Goal: Task Accomplishment & Management: Complete application form

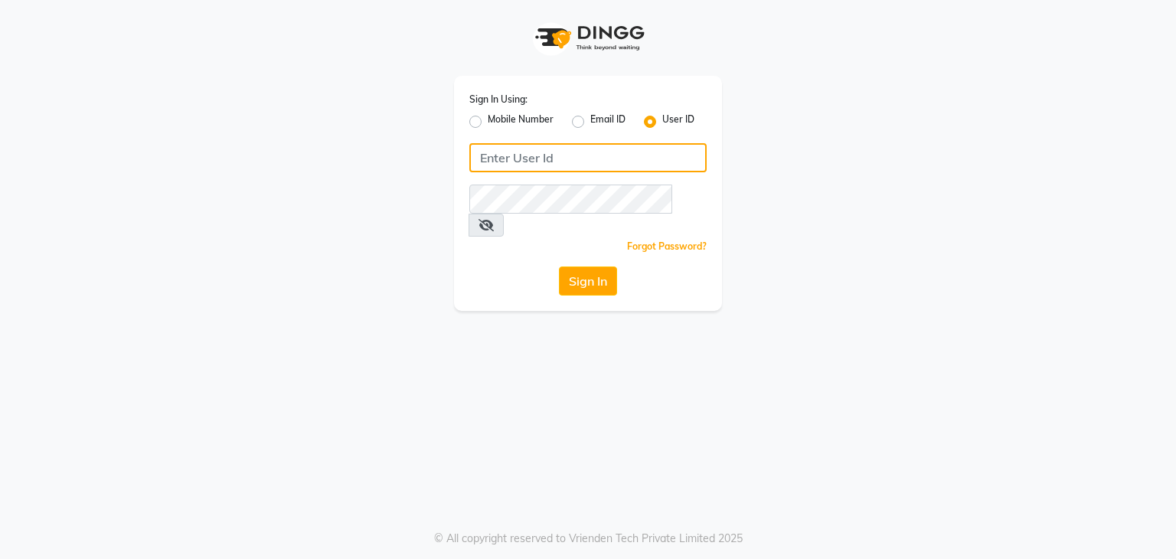
click at [491, 155] on input "Username" at bounding box center [587, 157] width 237 height 29
click at [483, 155] on input "Username" at bounding box center [587, 157] width 237 height 29
type input "uma@123"
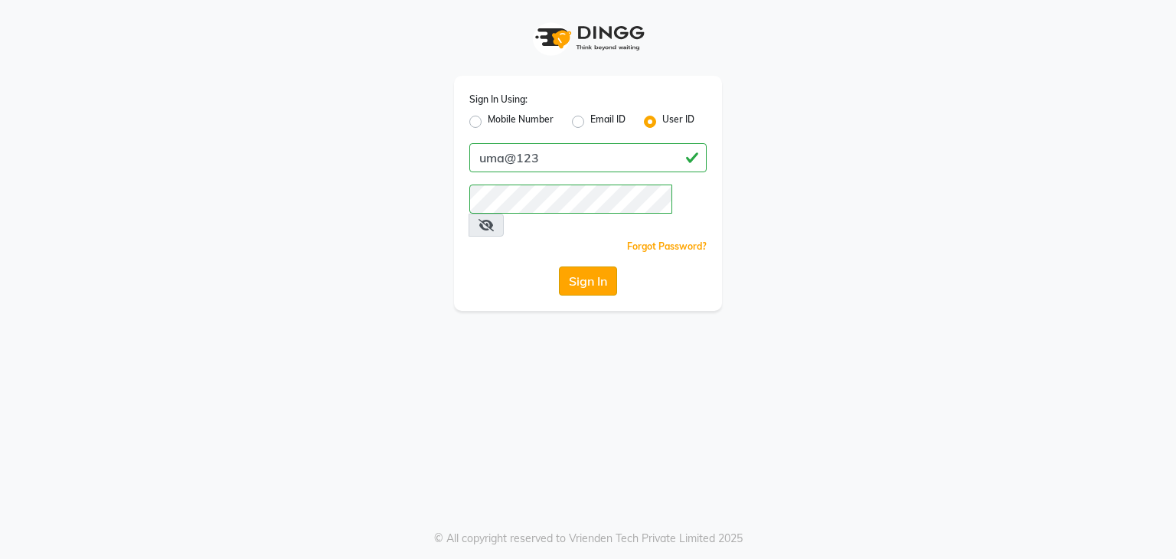
click at [574, 267] on button "Sign In" at bounding box center [588, 281] width 58 height 29
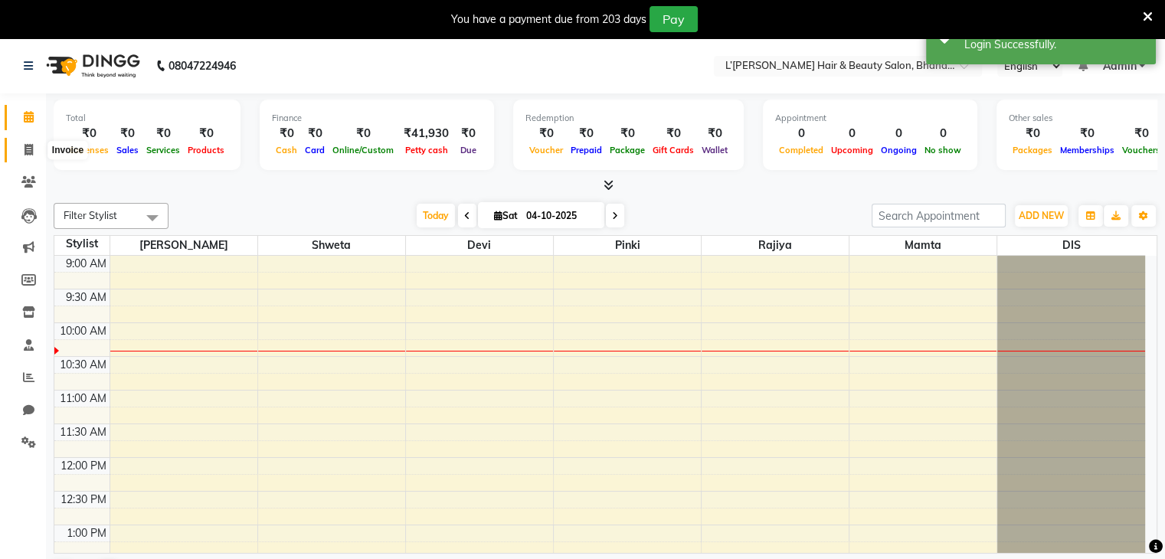
click at [28, 151] on icon at bounding box center [29, 149] width 8 height 11
select select "7828"
select select "service"
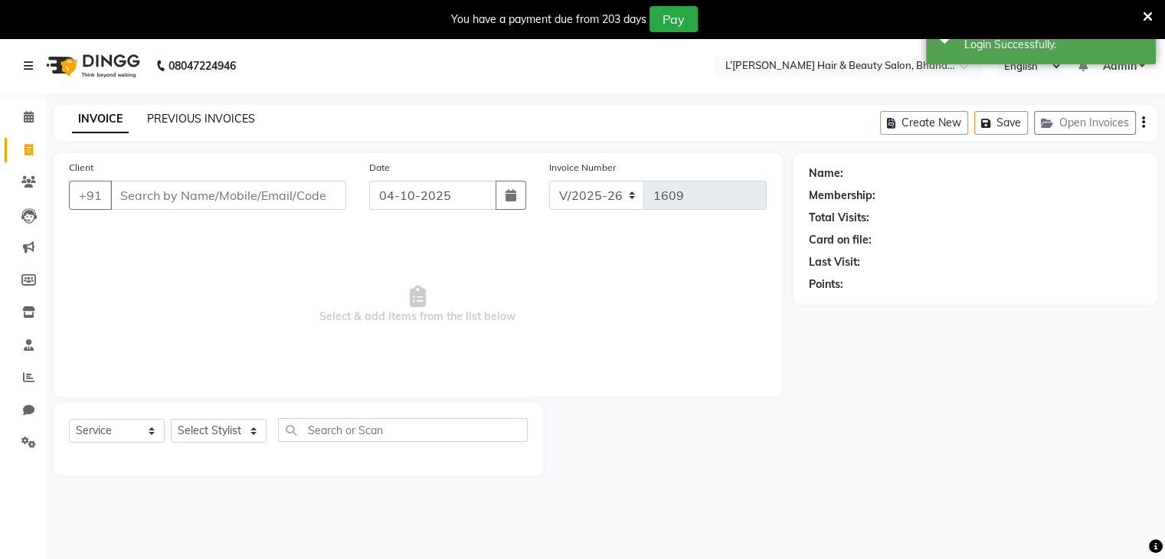
click at [204, 119] on link "PREVIOUS INVOICES" at bounding box center [201, 119] width 108 height 14
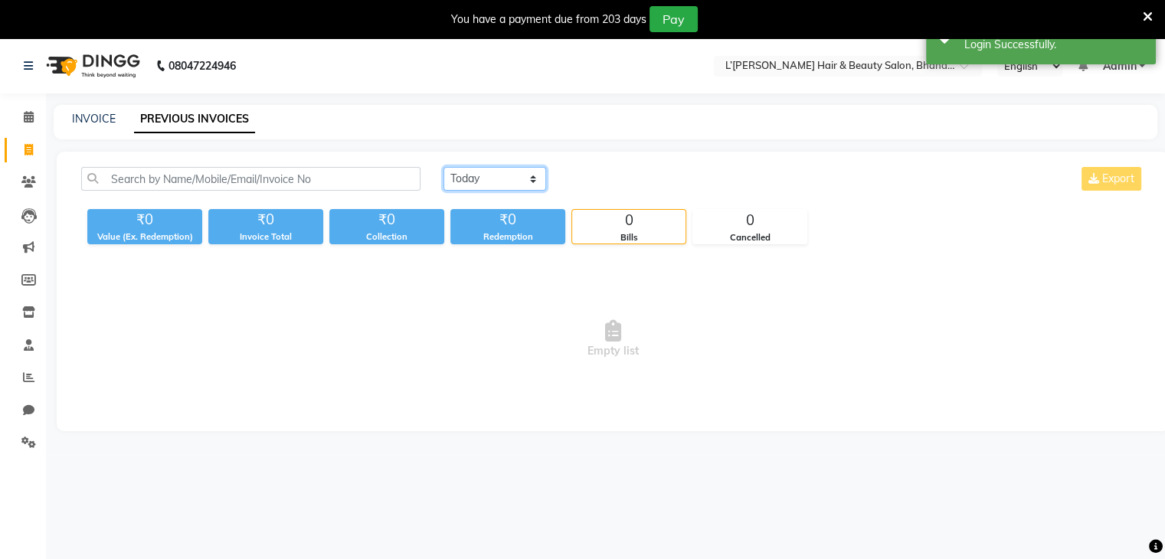
click at [497, 176] on select "Today Yesterday Custom Range" at bounding box center [494, 179] width 103 height 24
select select "yesterday"
click at [443, 167] on select "Today Yesterday Custom Range" at bounding box center [494, 179] width 103 height 24
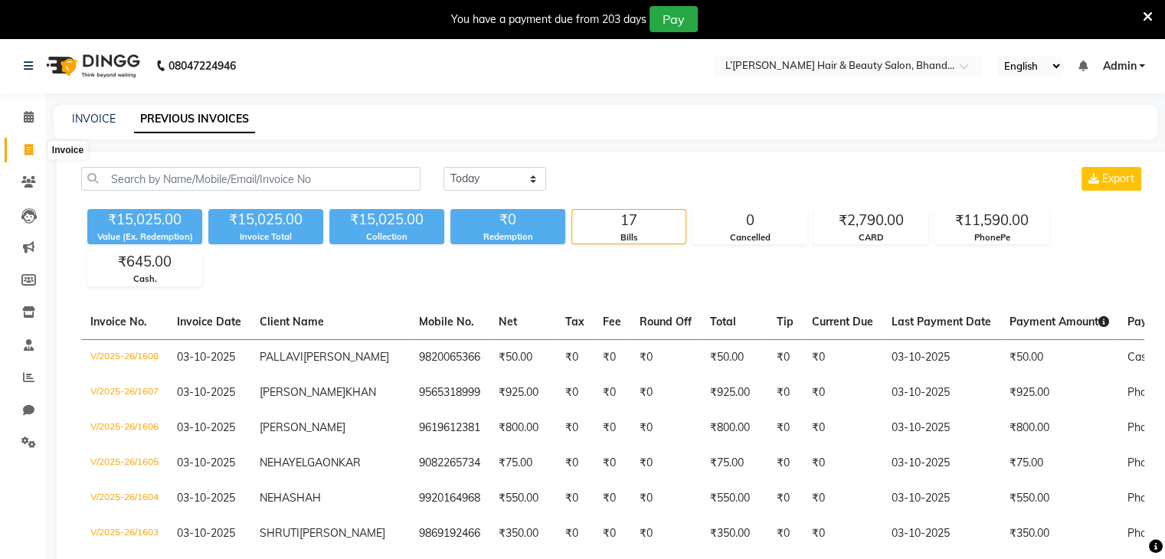
click at [23, 150] on span at bounding box center [28, 151] width 27 height 18
select select "service"
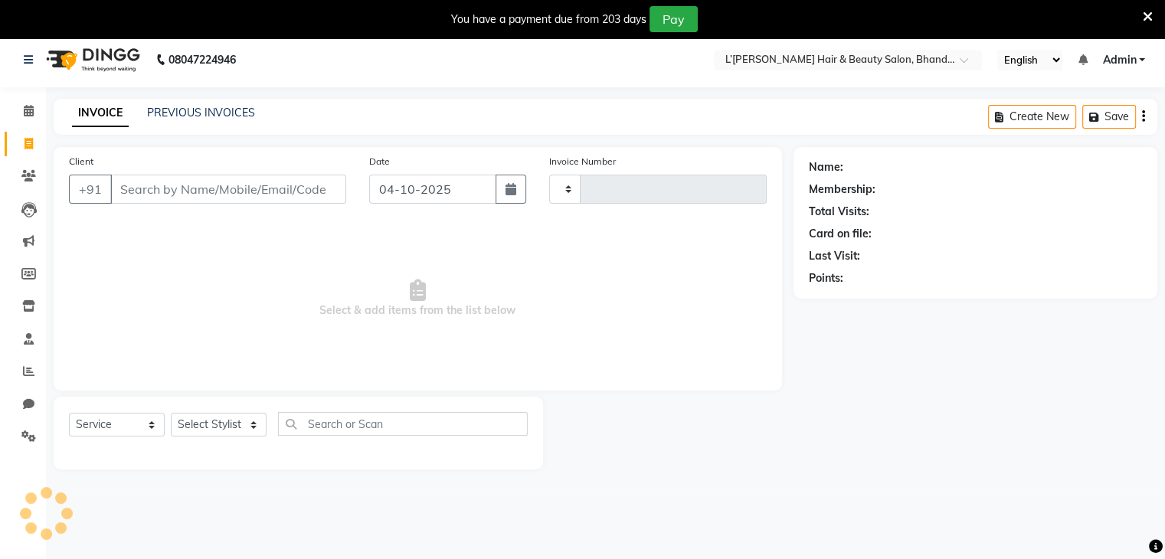
type input "1609"
select select "7828"
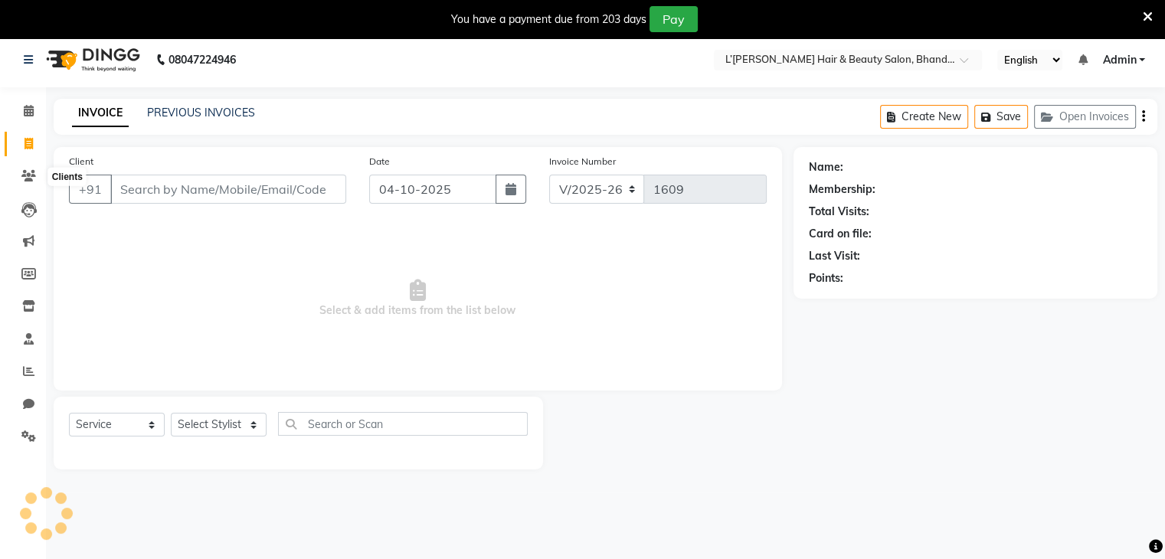
scroll to position [38, 0]
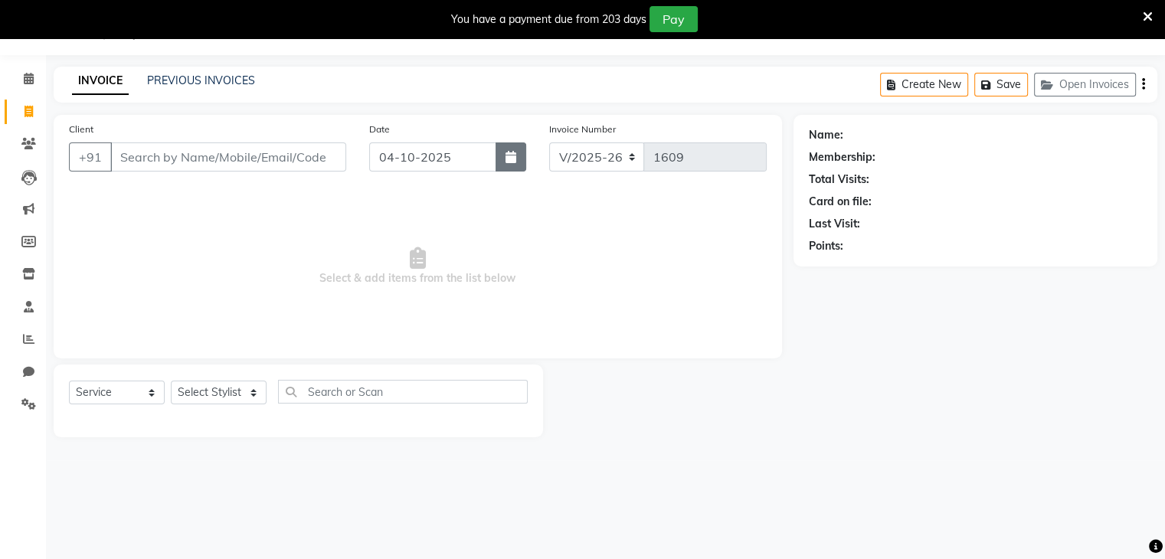
click at [512, 158] on icon "button" at bounding box center [510, 157] width 11 height 12
select select "10"
select select "2025"
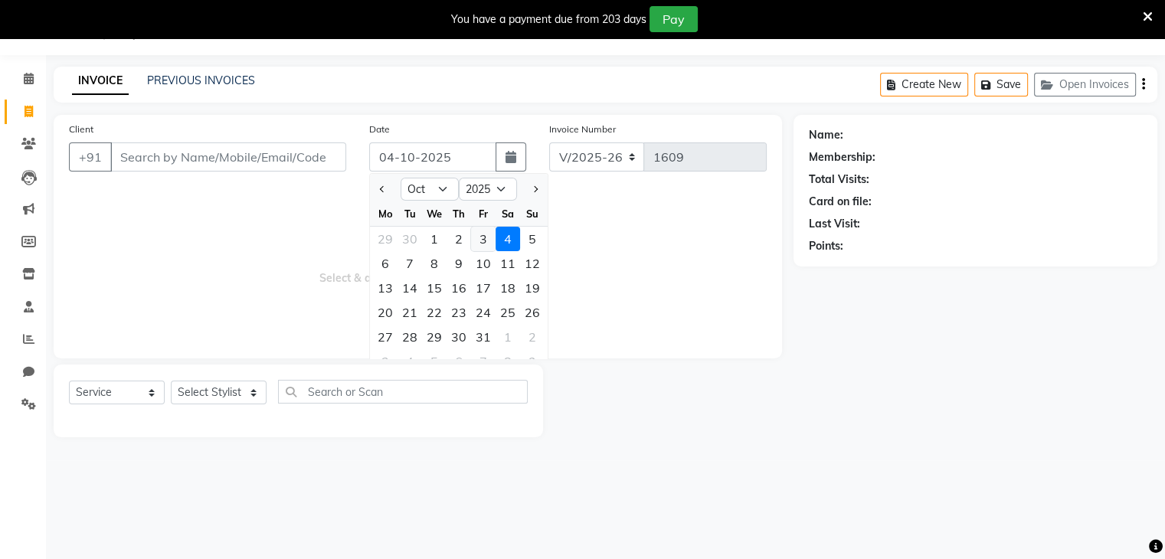
click at [484, 240] on div "3" at bounding box center [483, 239] width 25 height 25
type input "03-10-2025"
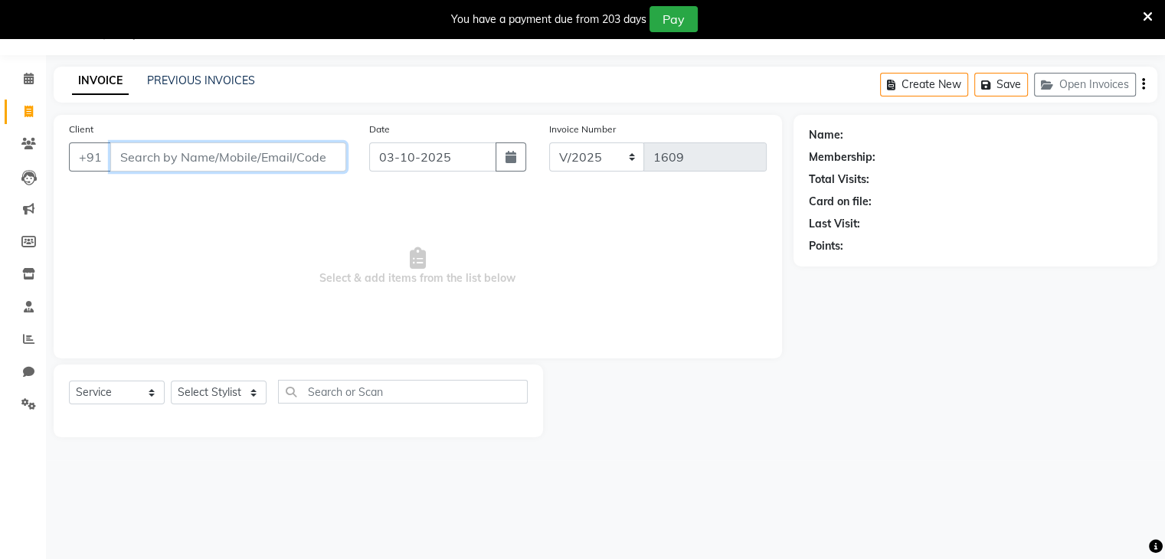
click at [124, 156] on input "Client" at bounding box center [228, 156] width 236 height 29
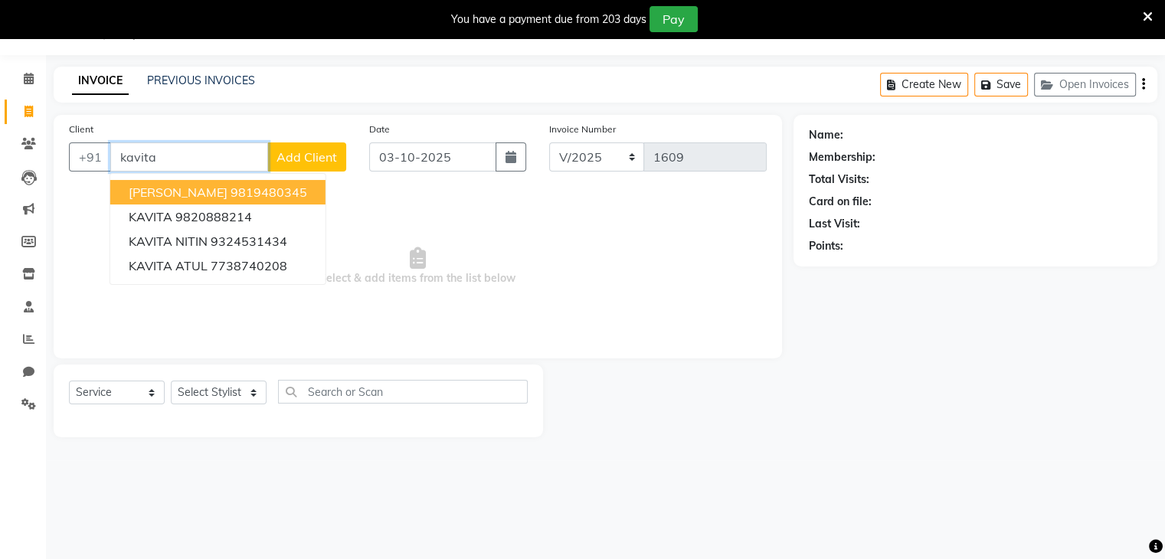
click at [181, 158] on input "kavita" at bounding box center [189, 156] width 158 height 29
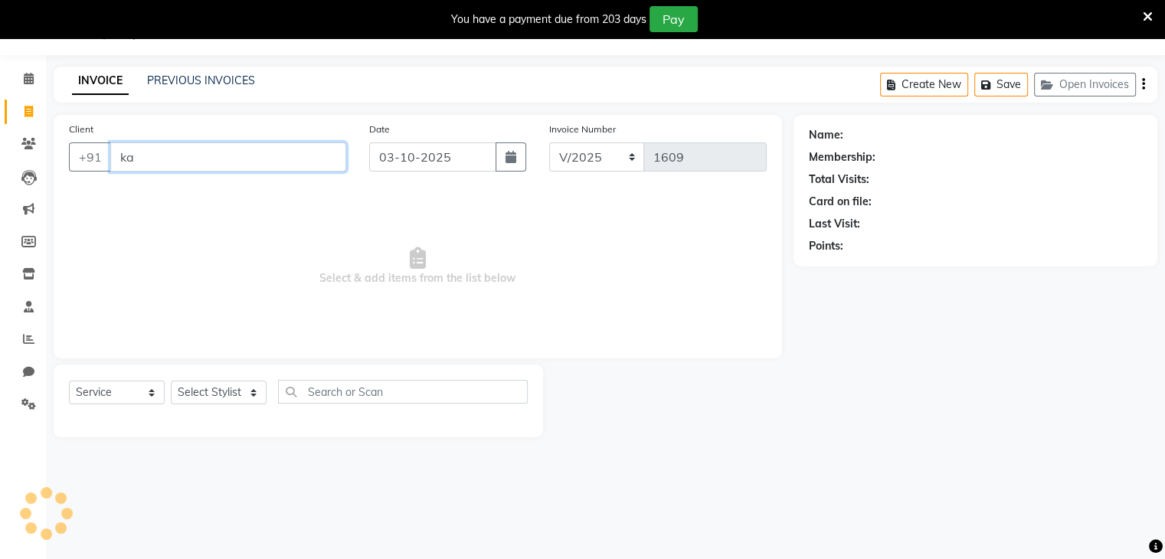
type input "k"
click at [136, 157] on input "Client" at bounding box center [228, 156] width 236 height 29
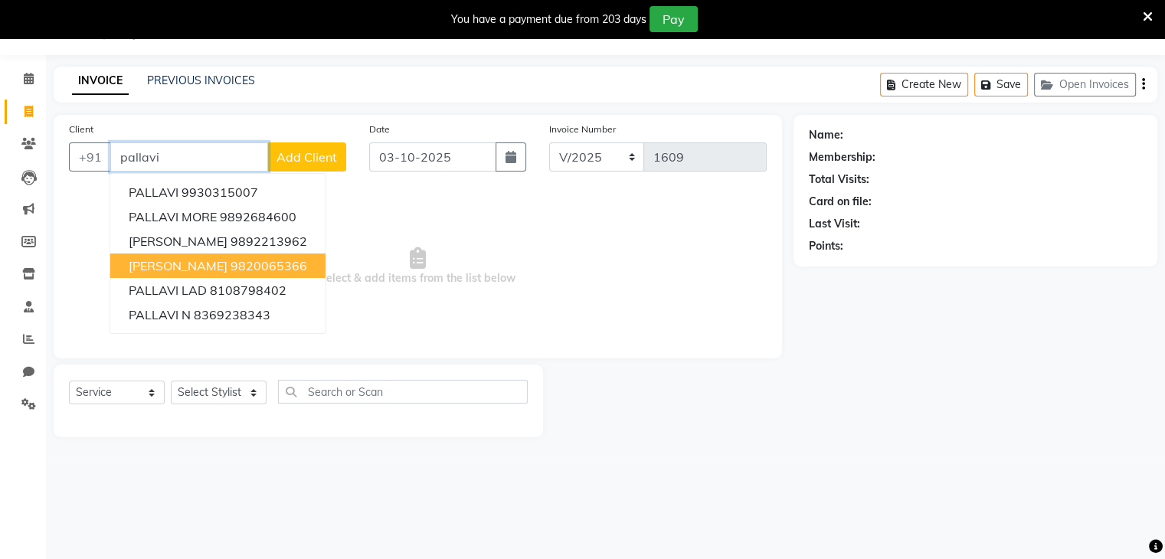
click at [208, 270] on span "PALLAVI MANDEKAR" at bounding box center [178, 265] width 99 height 15
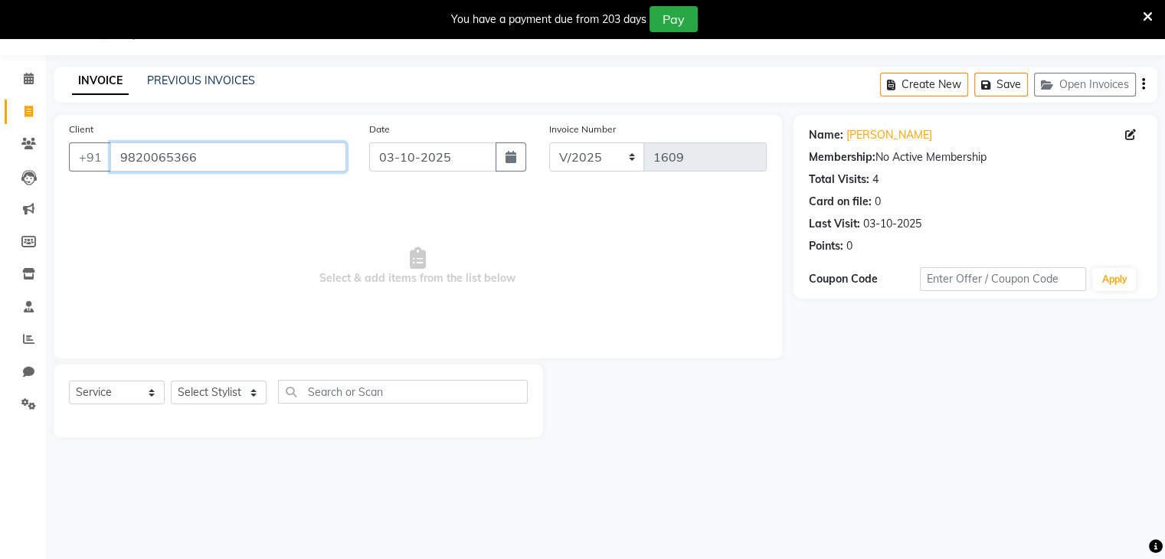
click at [211, 165] on input "9820065366" at bounding box center [228, 156] width 236 height 29
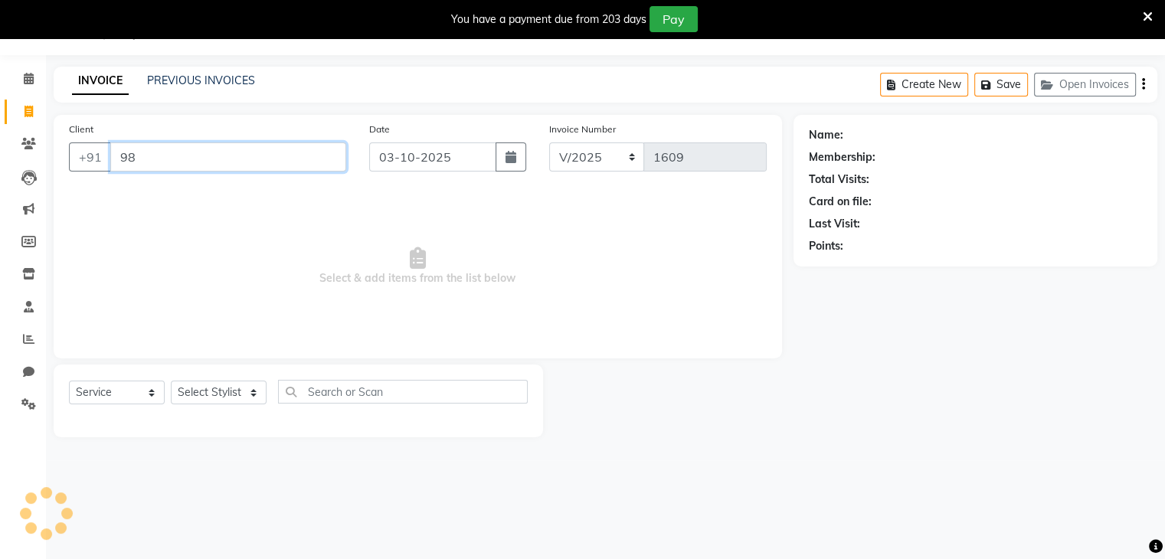
type input "9"
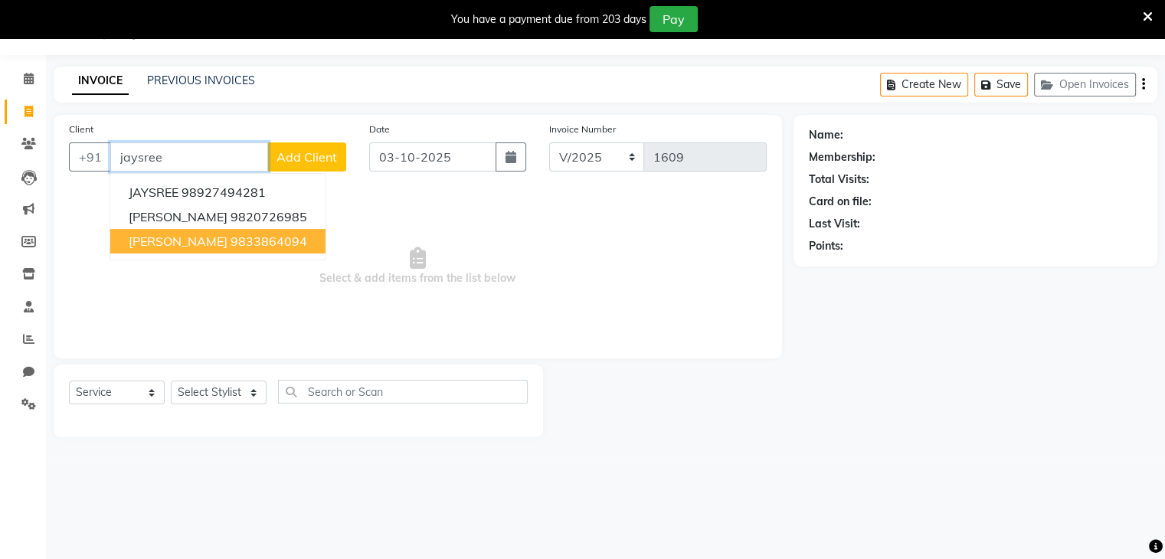
click at [237, 240] on button "JAYSREE DHAMAL 9833864094" at bounding box center [217, 241] width 215 height 25
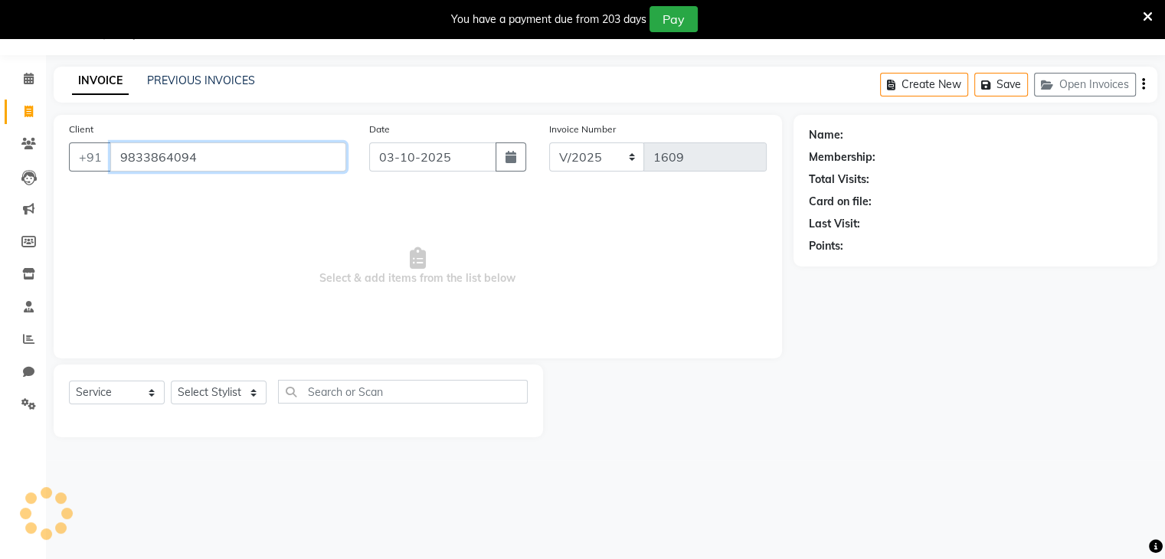
type input "9833864094"
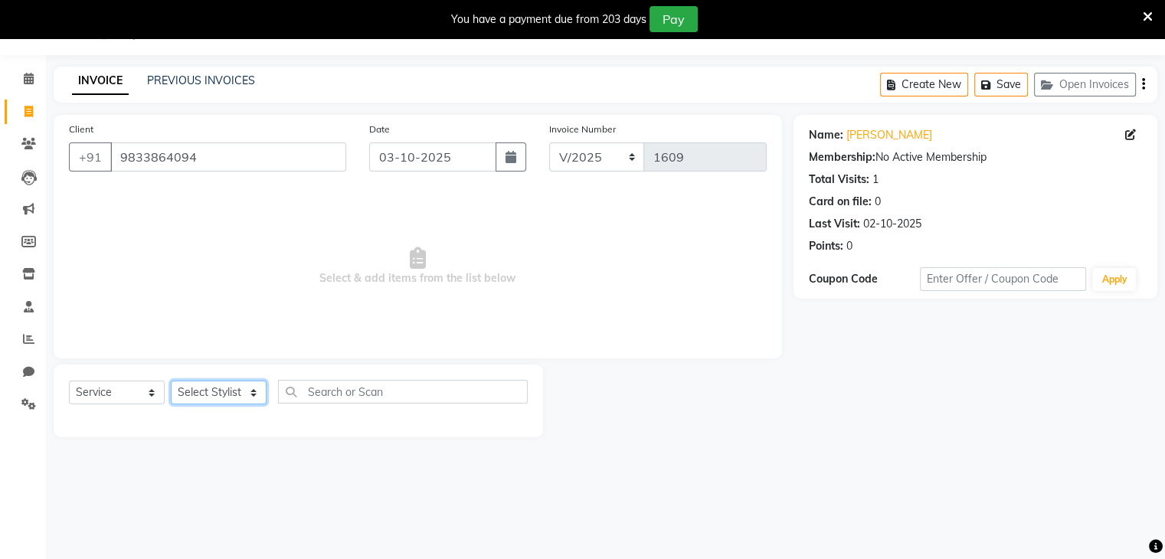
click at [211, 390] on select "Select Stylist Devi DIS Mamta Pinki [PERSON_NAME] Shweta Uma UNKNOWN [PERSON_NA…" at bounding box center [219, 393] width 96 height 24
select select "70653"
click at [171, 381] on select "Select Stylist Devi DIS Mamta Pinki [PERSON_NAME] Shweta Uma UNKNOWN [PERSON_NA…" at bounding box center [219, 393] width 96 height 24
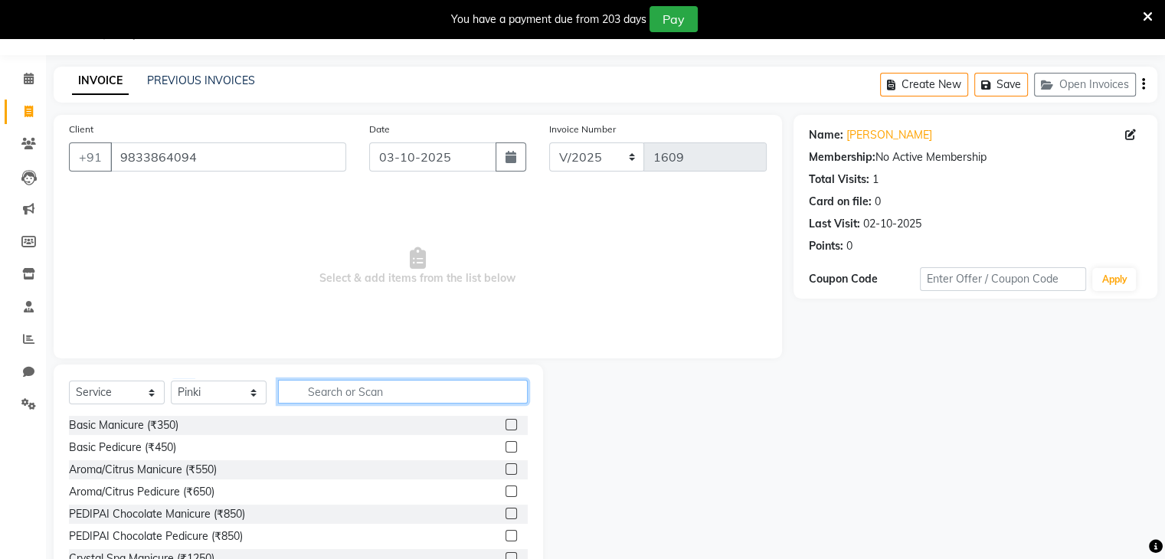
click at [312, 394] on input "text" at bounding box center [403, 392] width 250 height 24
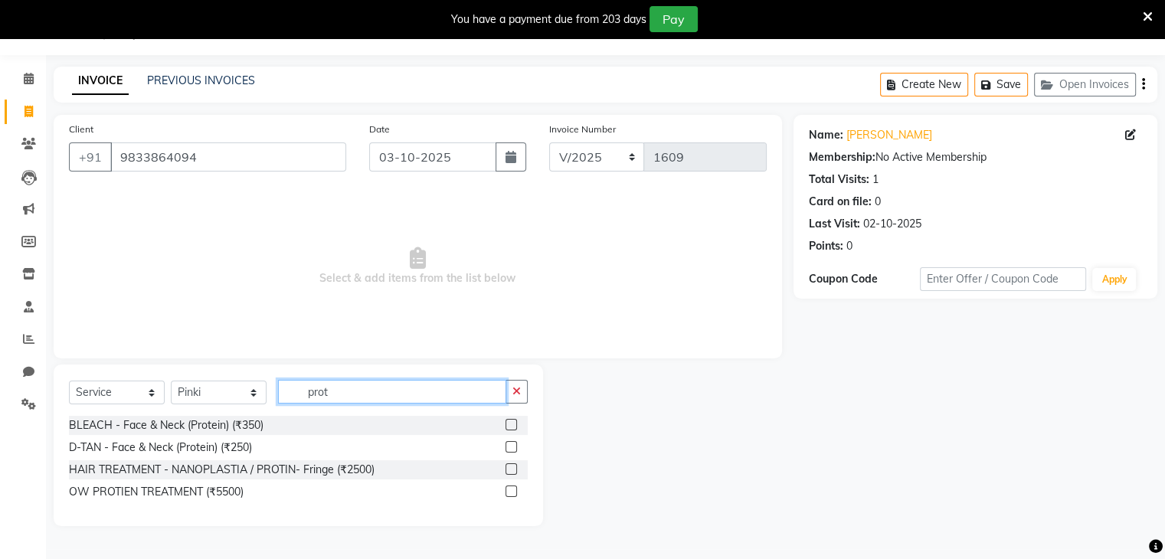
type input "prot"
click at [511, 427] on label at bounding box center [510, 424] width 11 height 11
click at [511, 427] on input "checkbox" at bounding box center [510, 425] width 10 height 10
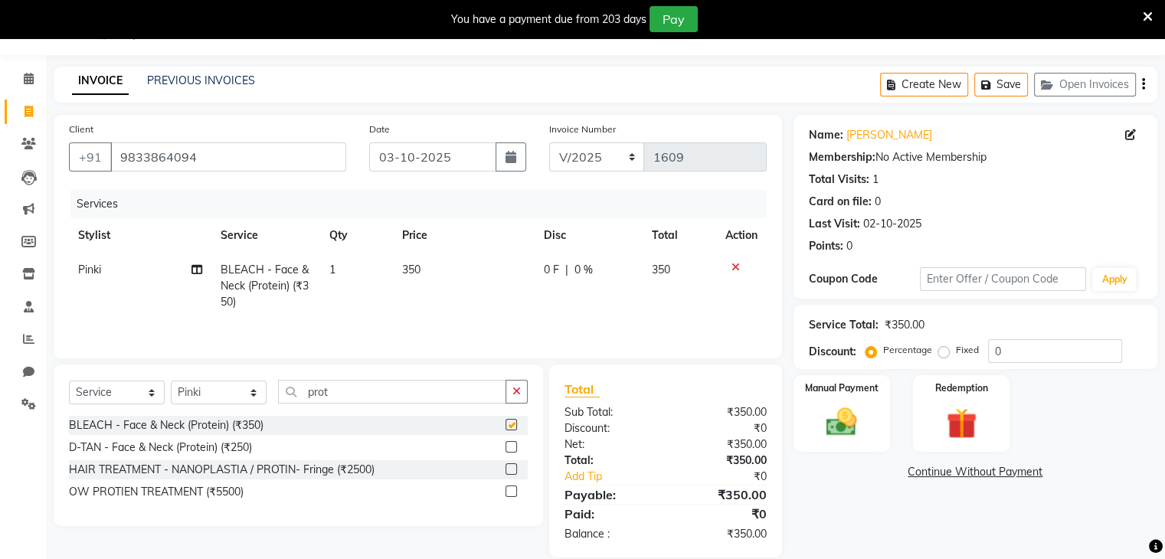
checkbox input "false"
click at [347, 391] on input "prot" at bounding box center [392, 392] width 228 height 24
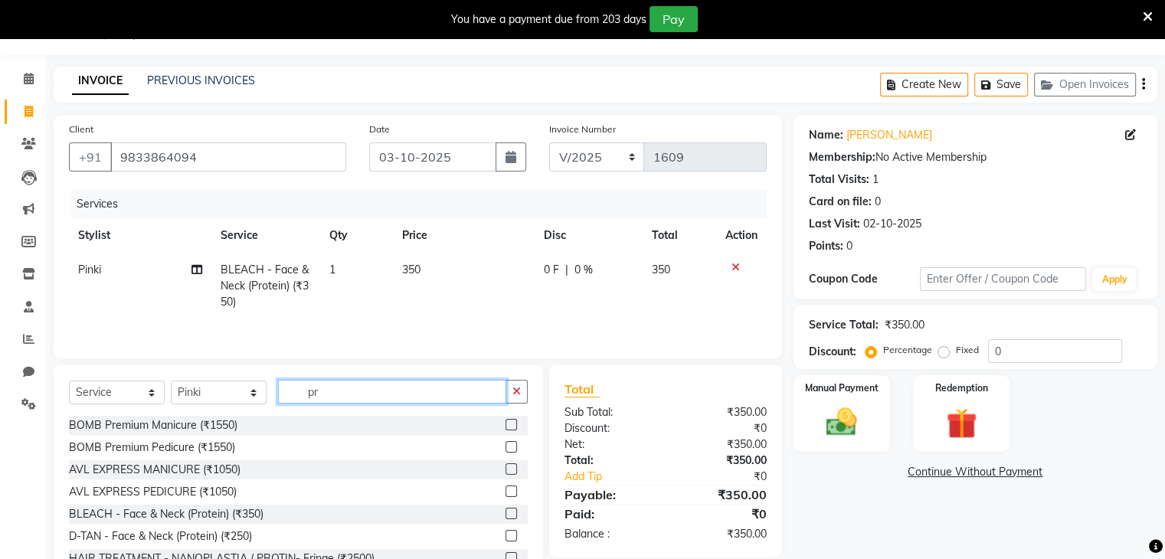
type input "p"
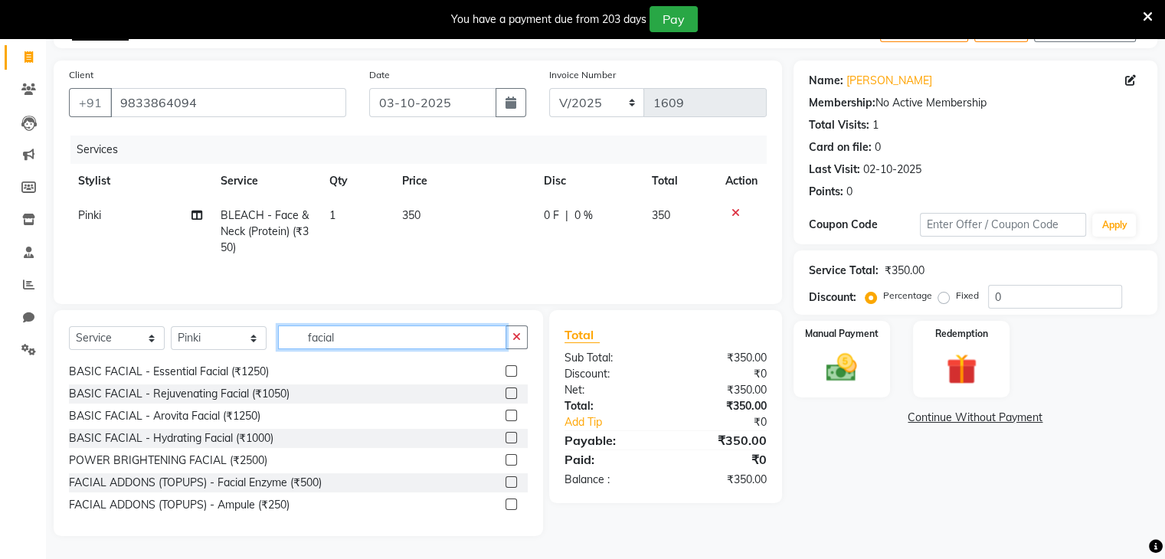
scroll to position [0, 0]
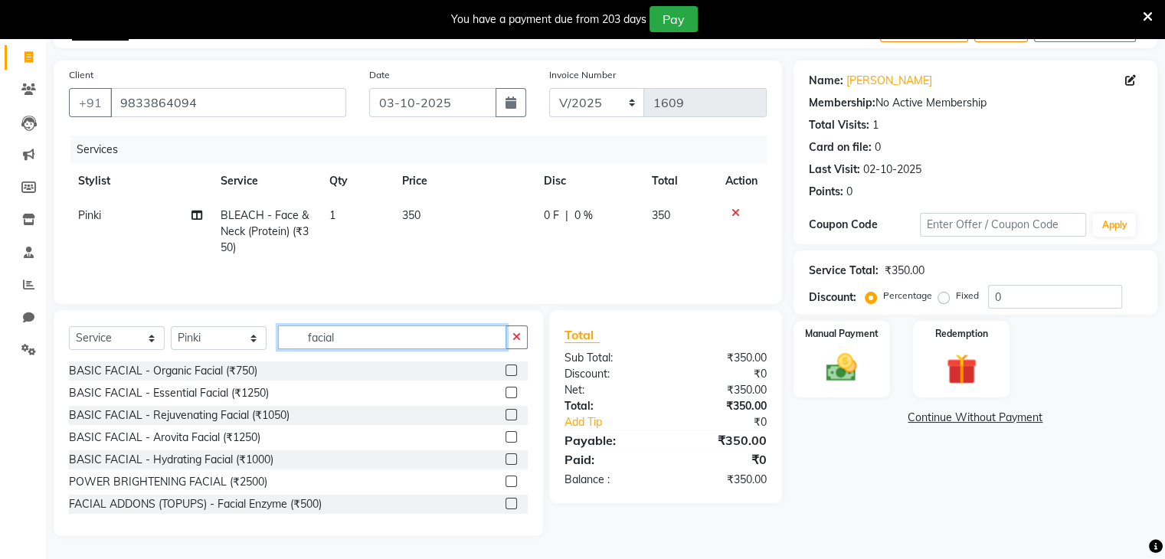
type input "facial"
click at [505, 476] on label at bounding box center [510, 481] width 11 height 11
click at [505, 477] on input "checkbox" at bounding box center [510, 482] width 10 height 10
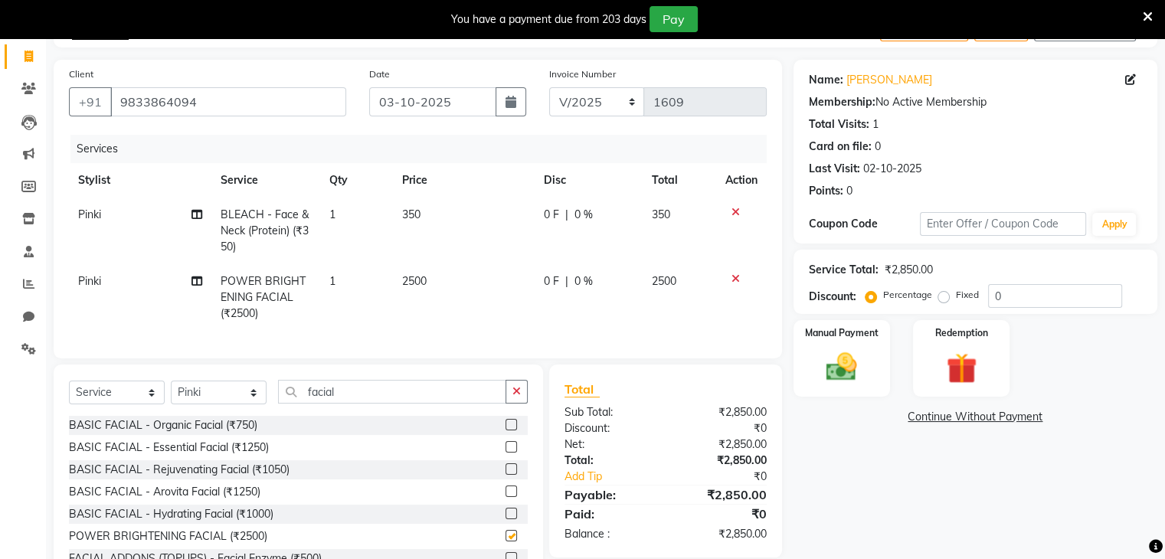
checkbox input "false"
click at [429, 277] on td "2500" at bounding box center [464, 297] width 142 height 67
select select "70653"
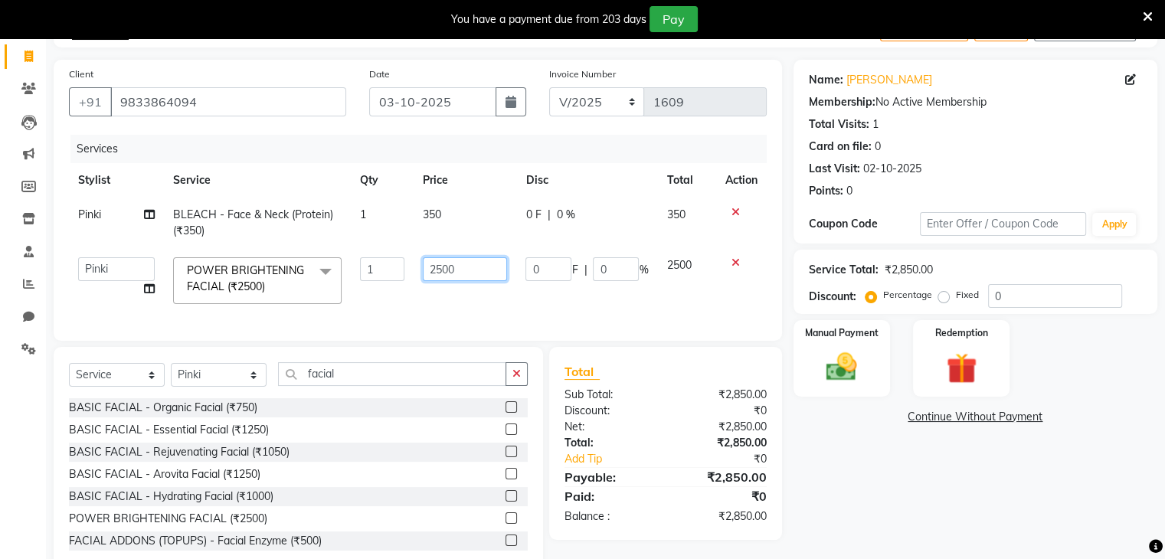
click at [460, 267] on input "2500" at bounding box center [465, 269] width 84 height 24
type input "2000"
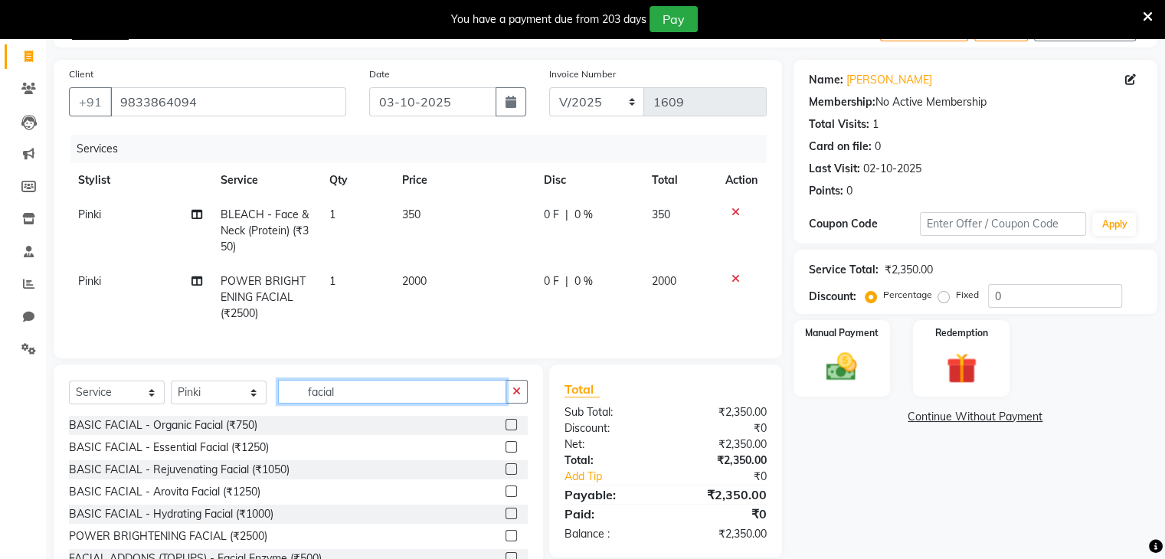
click at [364, 384] on div "Select Service Product Membership Package Voucher Prepaid Gift Card Select Styl…" at bounding box center [298, 478] width 489 height 226
type input "f"
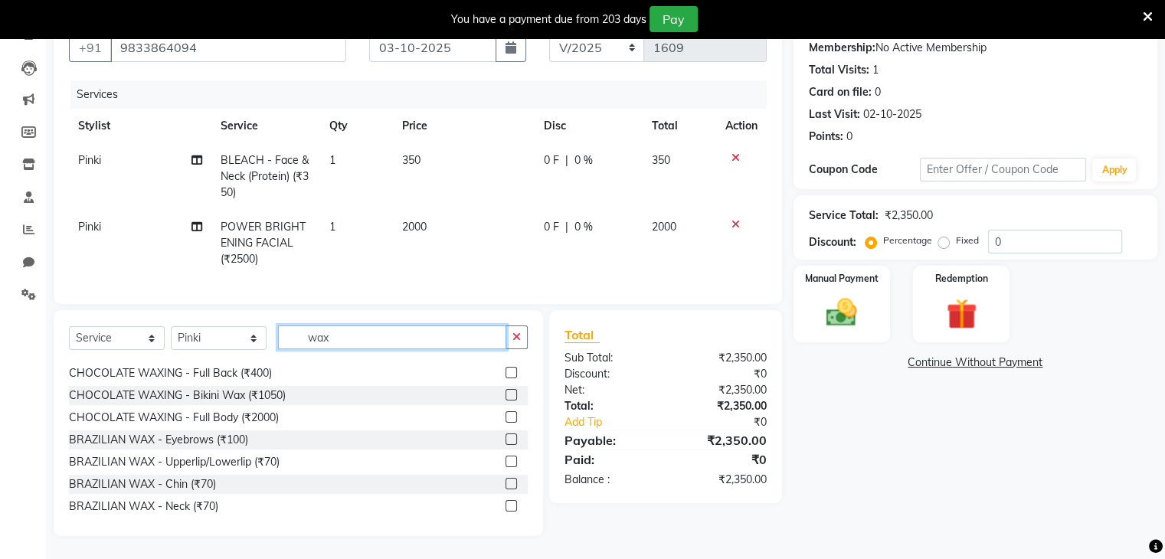
scroll to position [184, 0]
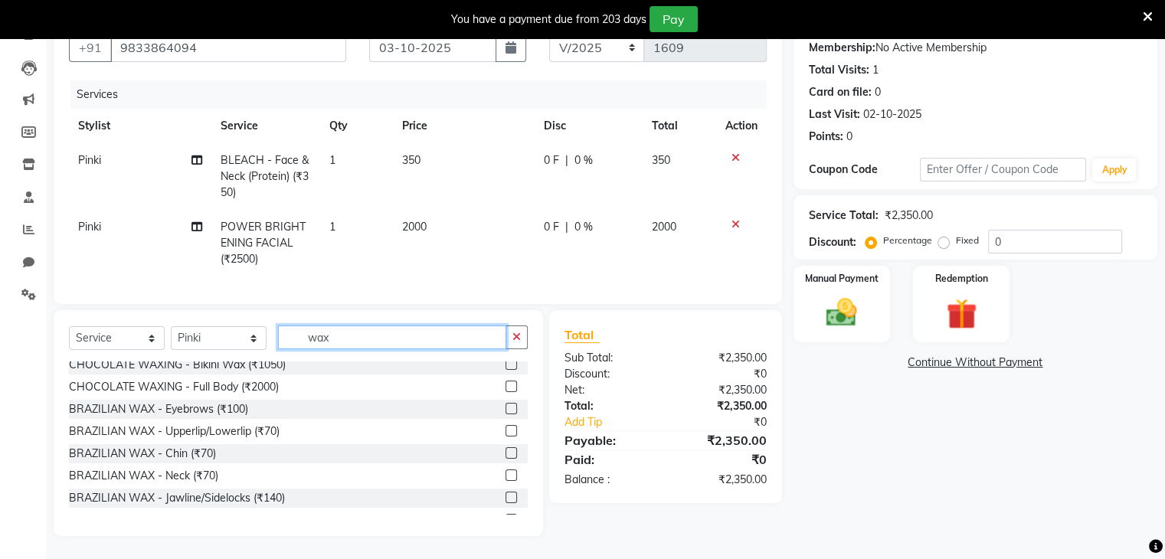
type input "wax"
click at [505, 454] on label at bounding box center [510, 452] width 11 height 11
click at [505, 454] on input "checkbox" at bounding box center [510, 454] width 10 height 10
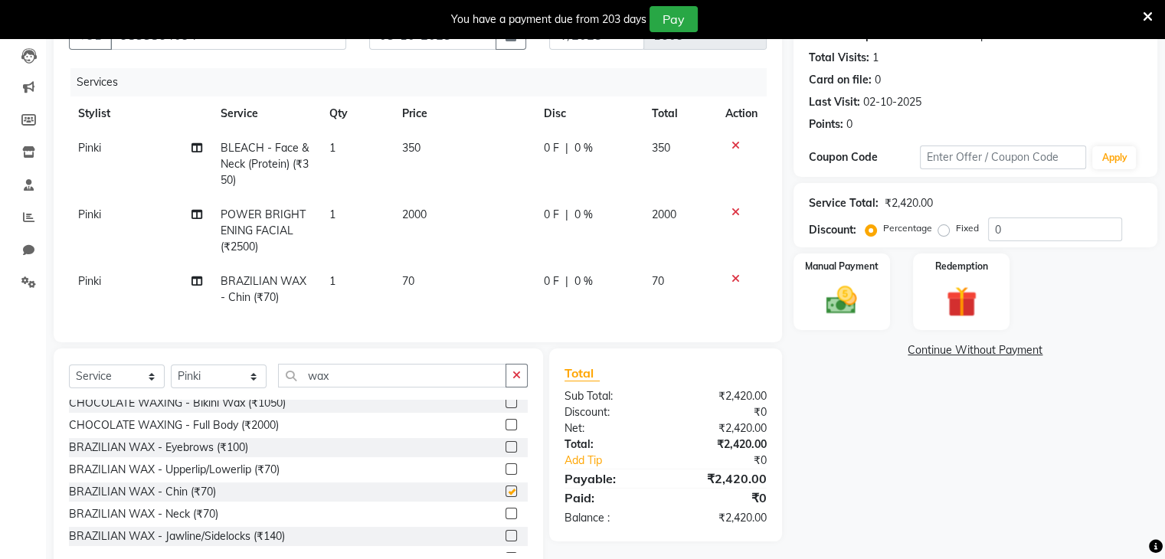
checkbox input "false"
click at [505, 475] on label at bounding box center [510, 468] width 11 height 11
click at [505, 475] on input "checkbox" at bounding box center [510, 470] width 10 height 10
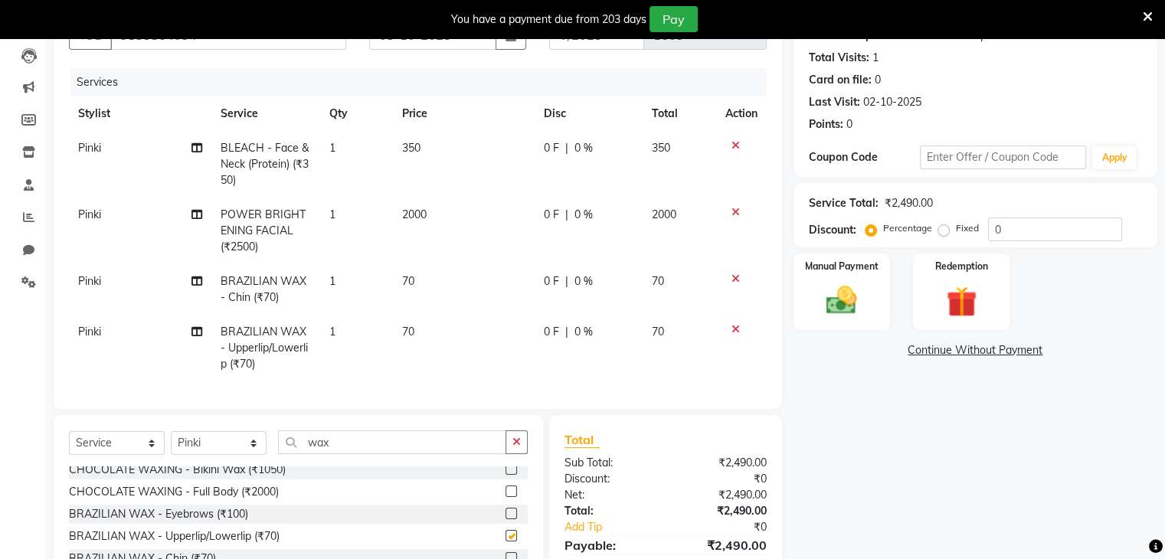
checkbox input "false"
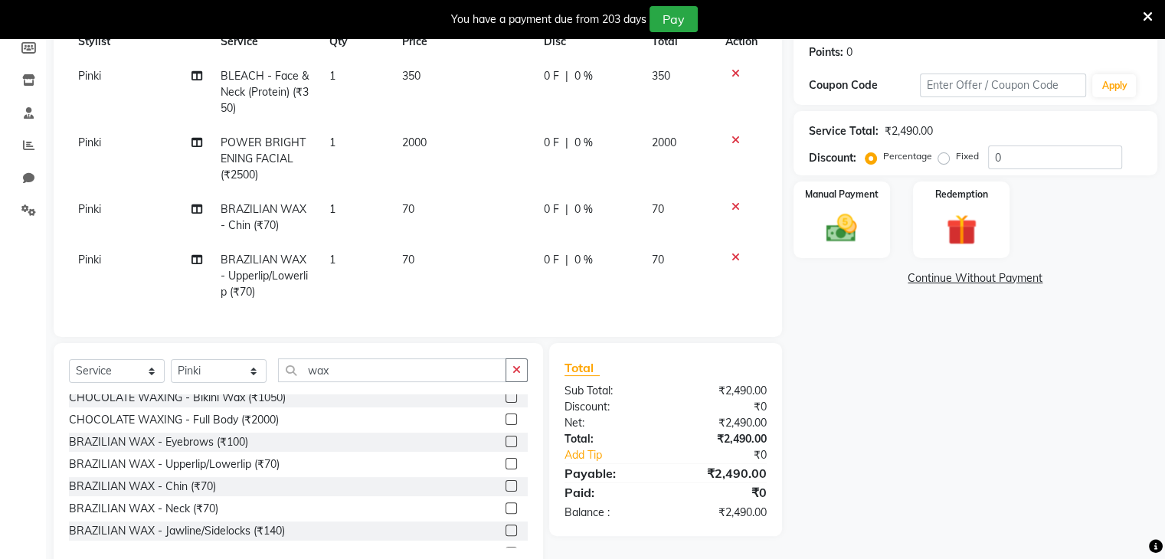
scroll to position [277, 0]
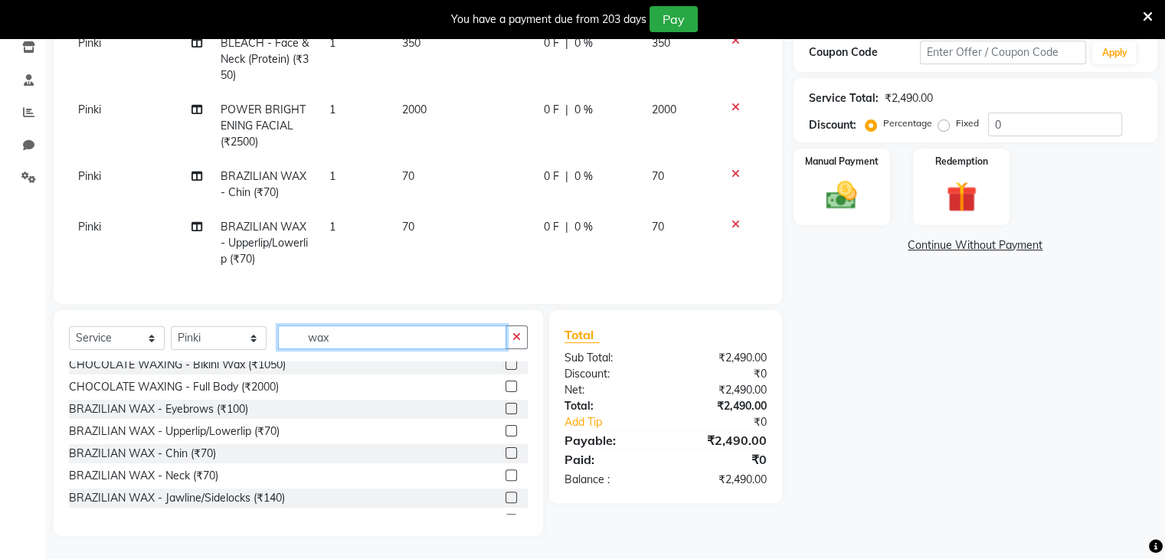
click at [356, 332] on input "wax" at bounding box center [392, 337] width 228 height 24
type input "w"
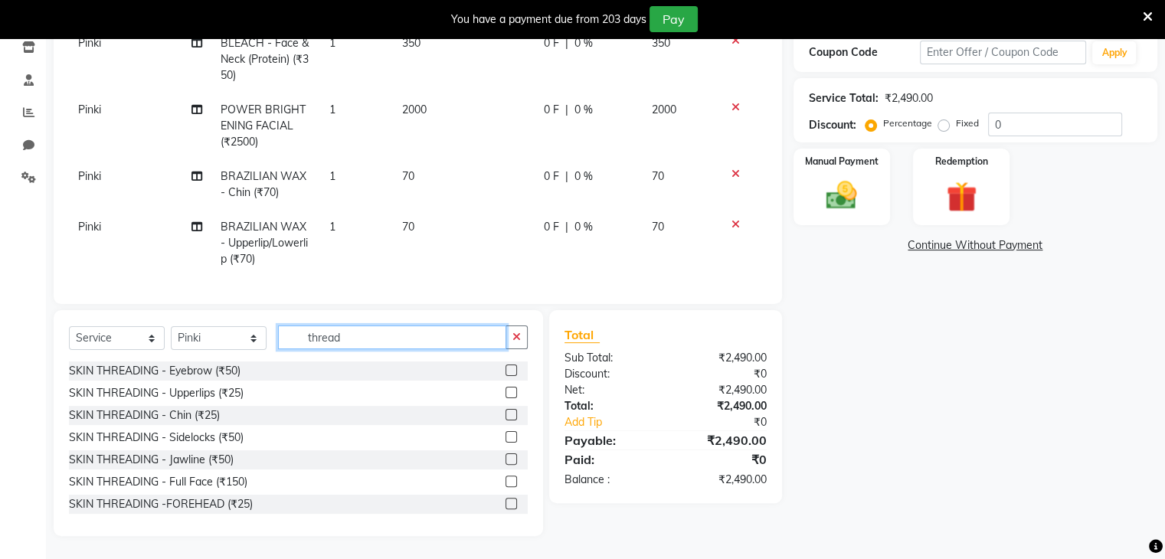
type input "thread"
click at [505, 371] on label at bounding box center [510, 370] width 11 height 11
click at [505, 371] on input "checkbox" at bounding box center [510, 371] width 10 height 10
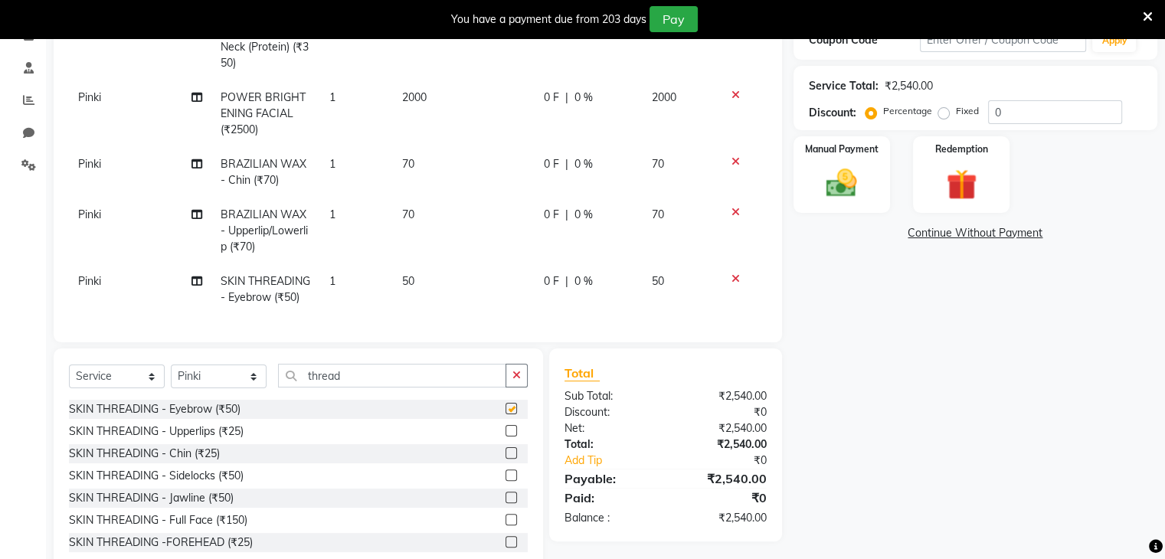
checkbox input "false"
click at [392, 384] on input "thread" at bounding box center [392, 376] width 228 height 24
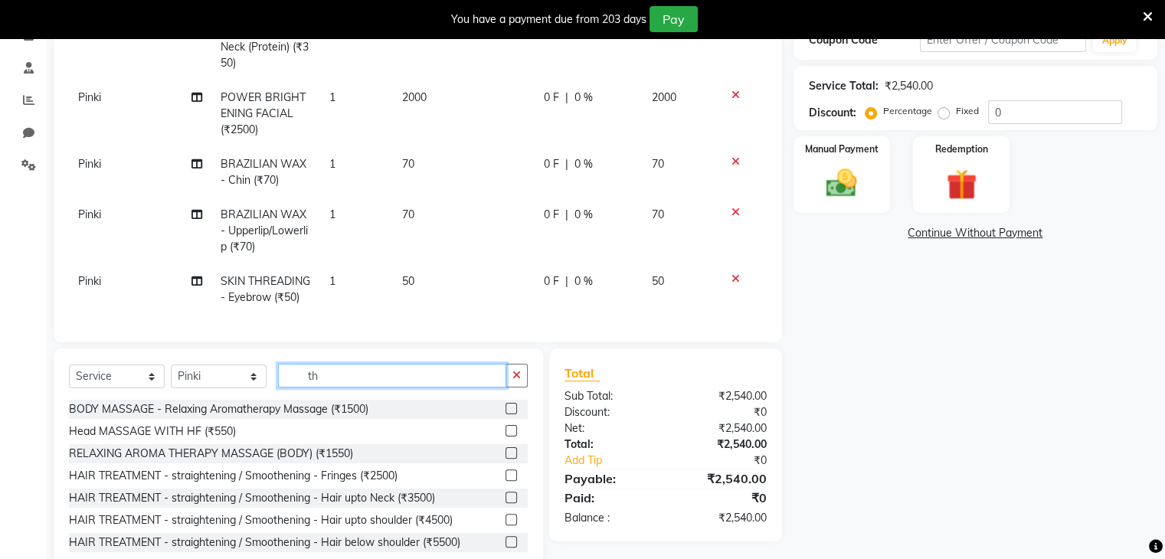
type input "t"
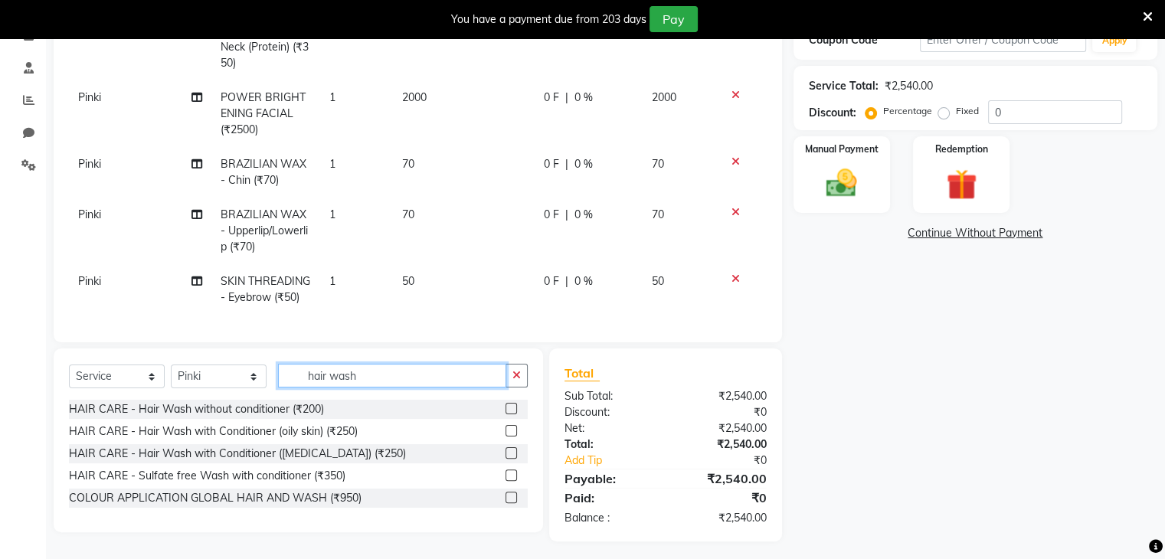
type input "hair wash"
click at [511, 437] on label at bounding box center [510, 430] width 11 height 11
click at [511, 437] on input "checkbox" at bounding box center [510, 432] width 10 height 10
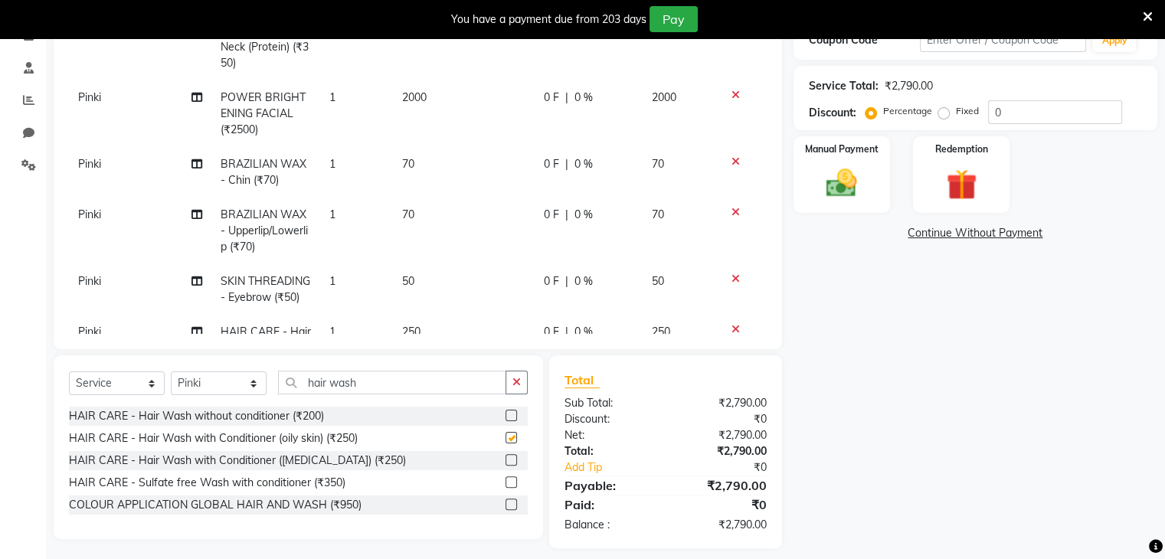
checkbox input "false"
click at [401, 386] on input "hair wash" at bounding box center [392, 383] width 228 height 24
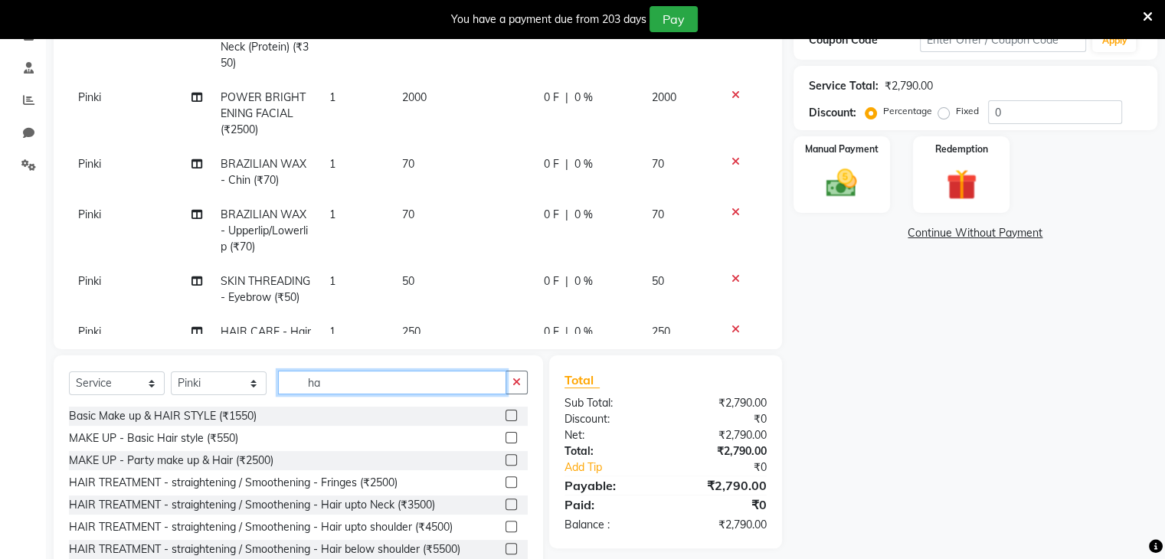
type input "h"
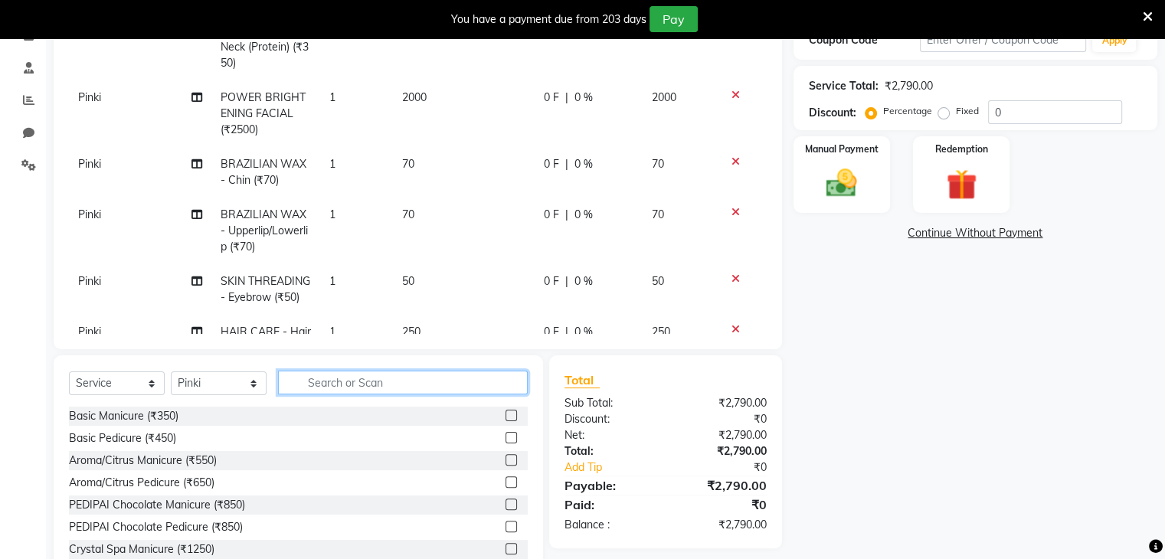
click at [310, 384] on input "text" at bounding box center [403, 383] width 250 height 24
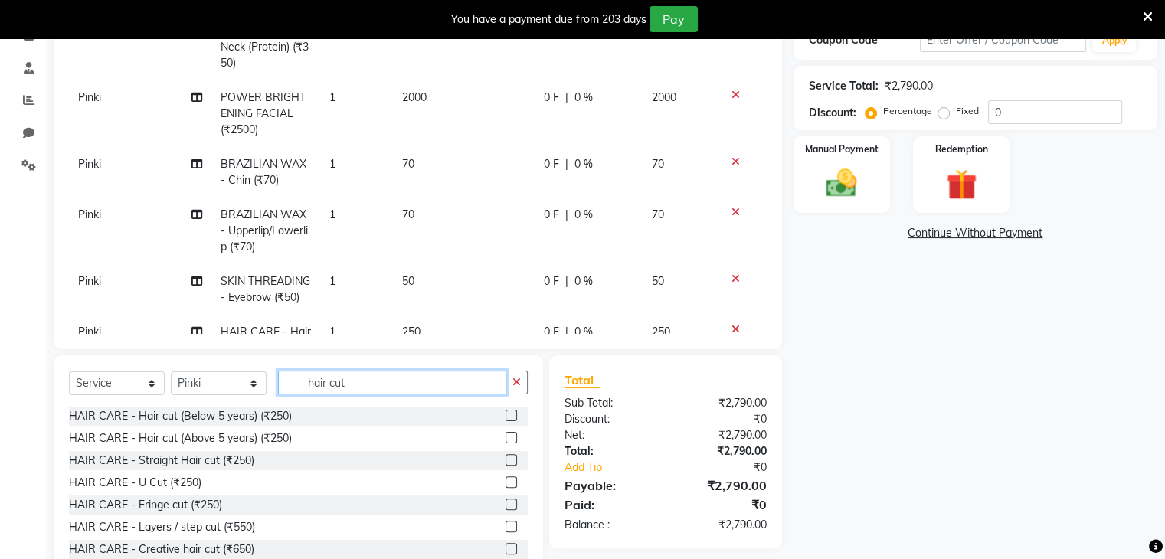
type input "hair cut"
click at [505, 529] on label at bounding box center [510, 526] width 11 height 11
click at [505, 529] on input "checkbox" at bounding box center [510, 527] width 10 height 10
checkbox input "false"
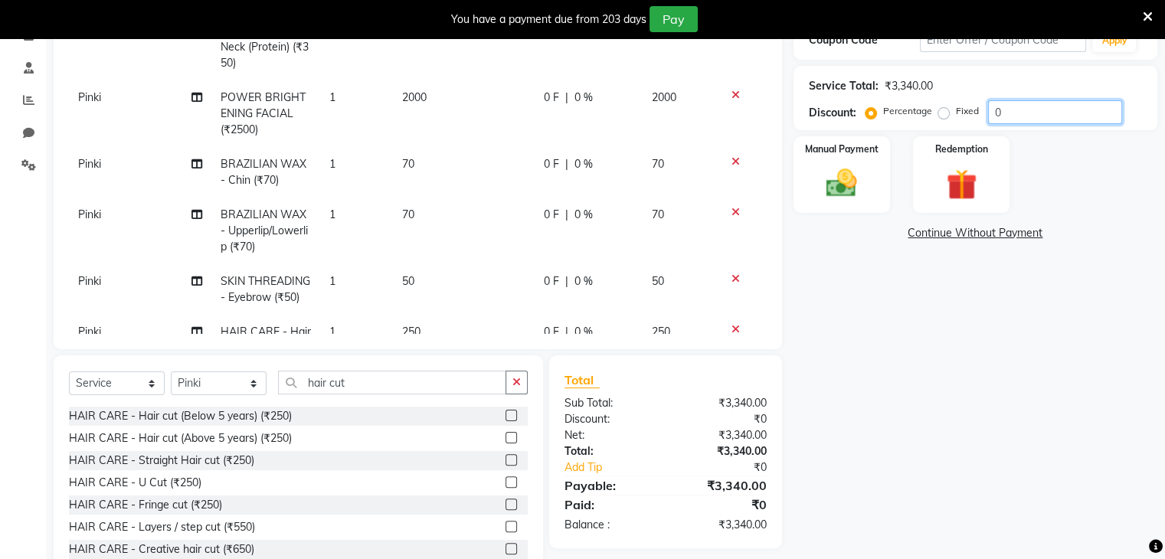
click at [1035, 114] on input "0" at bounding box center [1055, 112] width 134 height 24
type input "10"
click at [656, 217] on td "63" at bounding box center [680, 231] width 74 height 67
select select "70653"
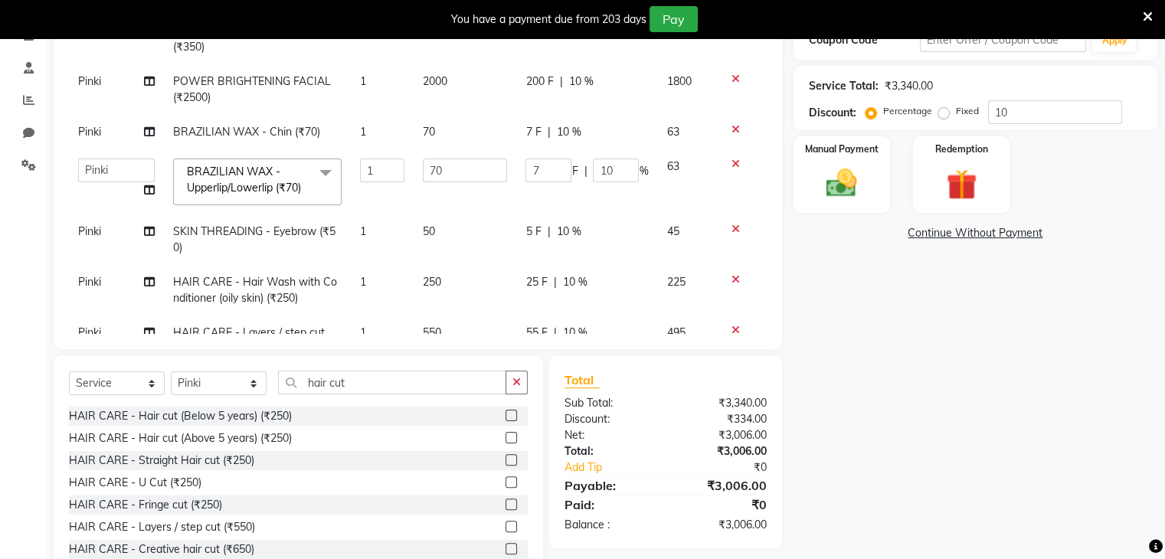
click at [671, 169] on td "63" at bounding box center [686, 181] width 58 height 65
click at [453, 173] on input "70" at bounding box center [465, 171] width 84 height 24
type input "7"
type input "69"
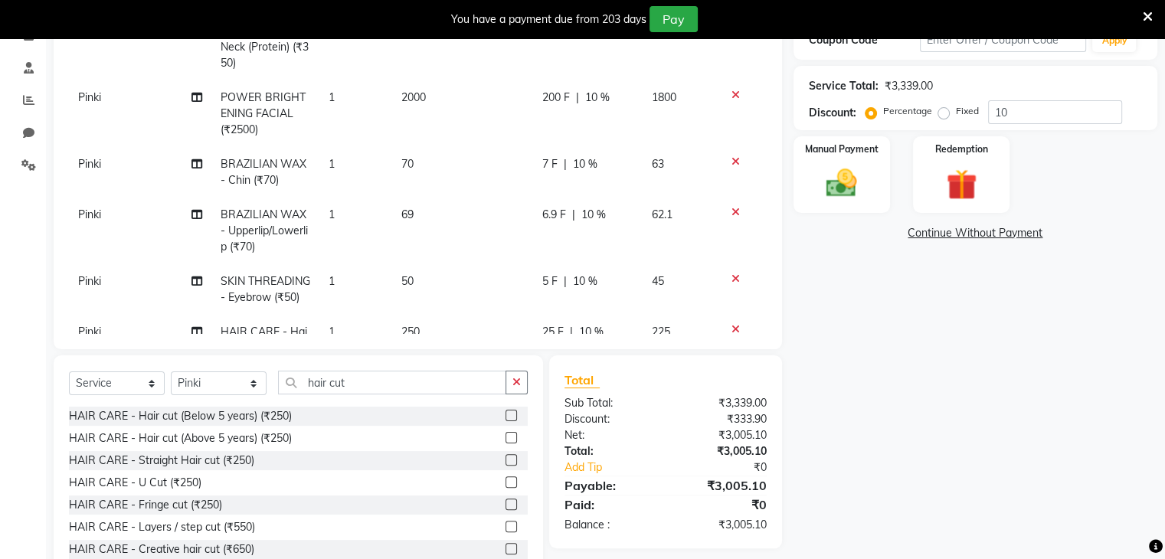
click at [855, 308] on div "Name: Jaysree Dhamal Membership: No Active Membership Total Visits: 1 Card on f…" at bounding box center [980, 228] width 375 height 705
click at [1019, 106] on input "10" at bounding box center [1055, 112] width 134 height 24
type input "1"
click at [410, 215] on td "69" at bounding box center [464, 231] width 142 height 67
select select "70653"
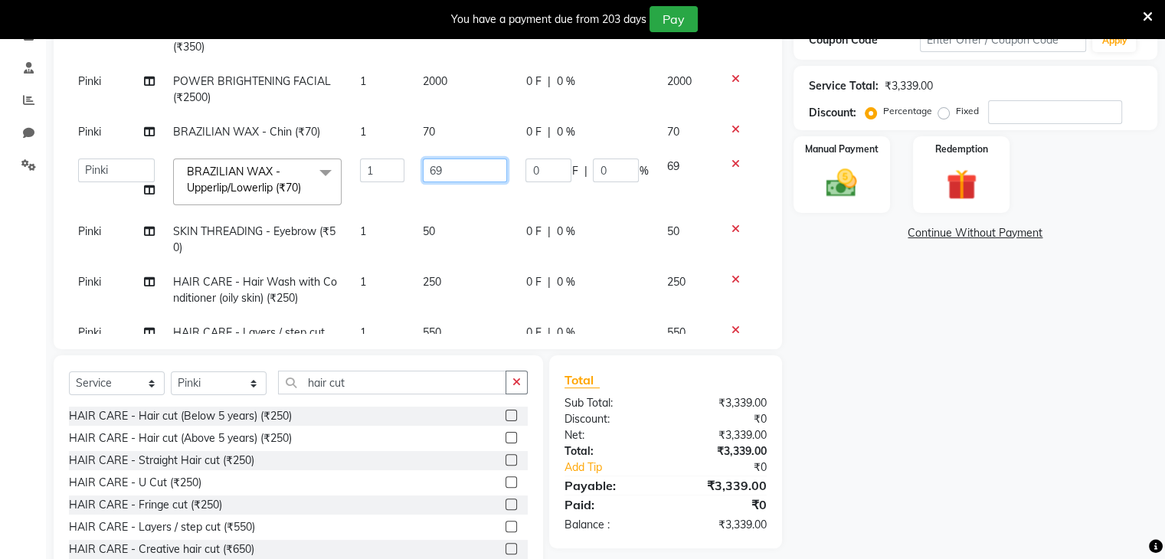
drag, startPoint x: 447, startPoint y: 185, endPoint x: 446, endPoint y: 177, distance: 7.7
click at [446, 177] on td "69" at bounding box center [465, 181] width 103 height 65
click at [446, 177] on input "69" at bounding box center [465, 171] width 84 height 24
type input "6"
type input "70"
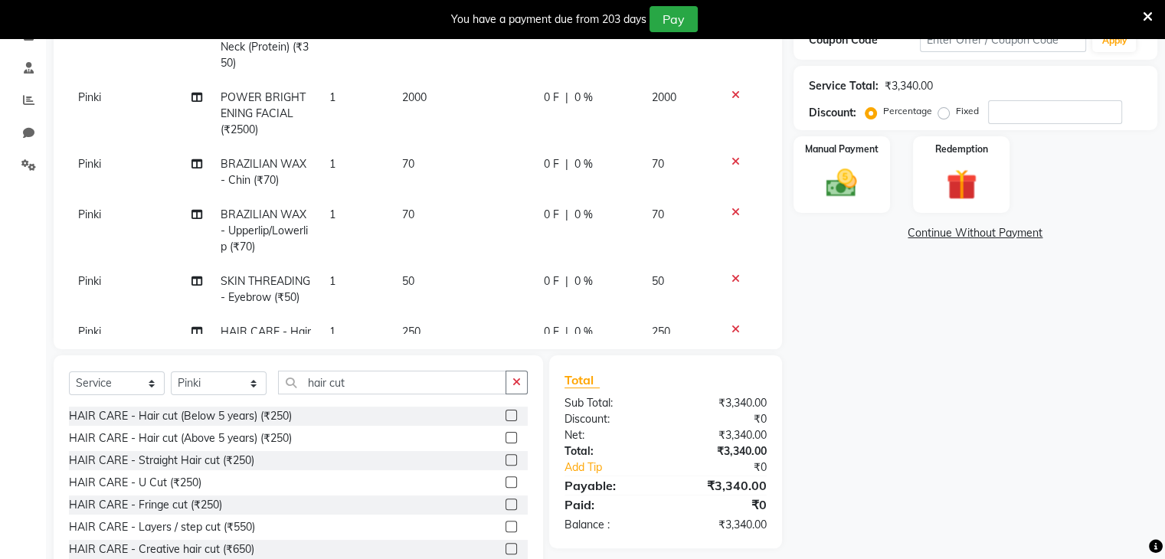
click at [1002, 401] on div "Name: Jaysree Dhamal Membership: No Active Membership Total Visits: 1 Card on f…" at bounding box center [980, 228] width 375 height 705
click at [1000, 112] on input "number" at bounding box center [1055, 112] width 134 height 24
type input "10.2"
click at [868, 186] on div "Manual Payment" at bounding box center [841, 174] width 100 height 79
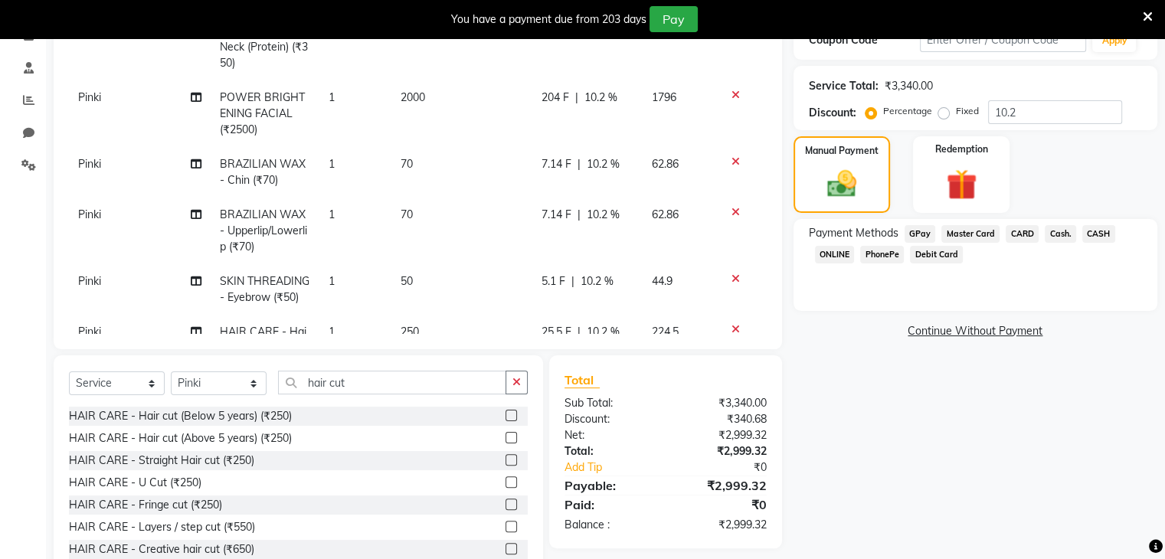
click at [881, 251] on span "PhonePe" at bounding box center [882, 255] width 44 height 18
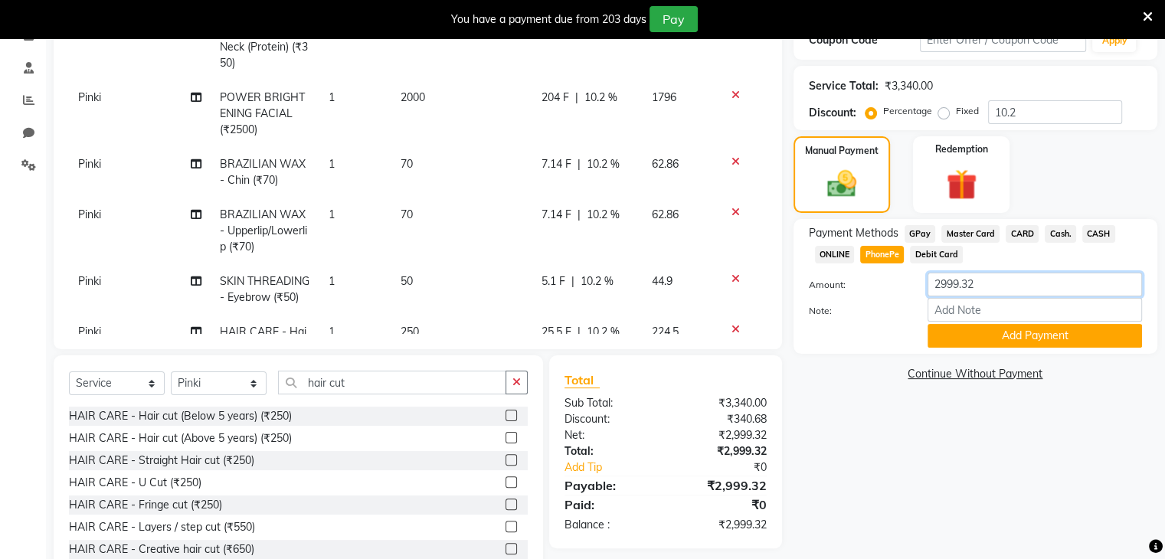
click at [992, 289] on input "2999.32" at bounding box center [1034, 285] width 214 height 24
type input "2"
type input "3000"
click at [1051, 342] on button "Add Payment" at bounding box center [1034, 336] width 214 height 24
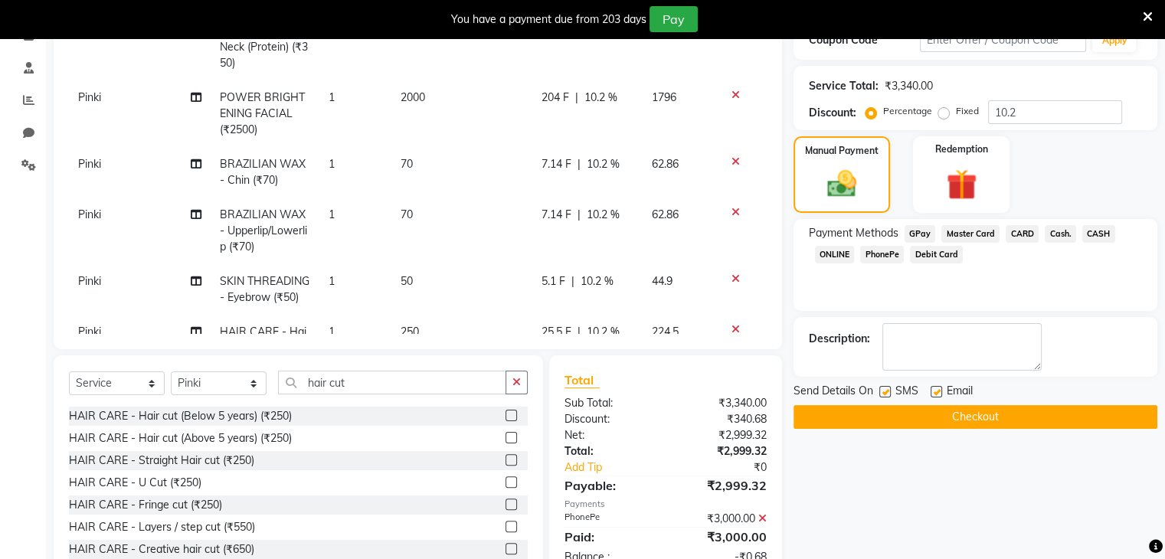
click at [882, 392] on label at bounding box center [884, 391] width 11 height 11
click at [882, 392] on input "checkbox" at bounding box center [884, 392] width 10 height 10
checkbox input "false"
click at [934, 387] on label at bounding box center [935, 391] width 11 height 11
click at [934, 387] on input "checkbox" at bounding box center [935, 392] width 10 height 10
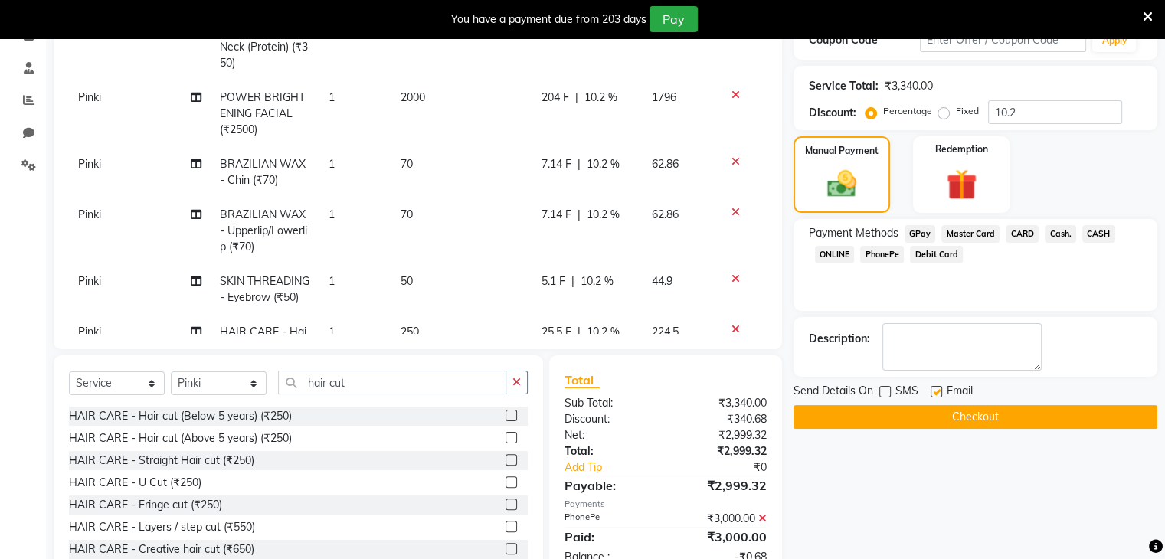
checkbox input "false"
click at [934, 414] on button "Checkout" at bounding box center [975, 417] width 364 height 24
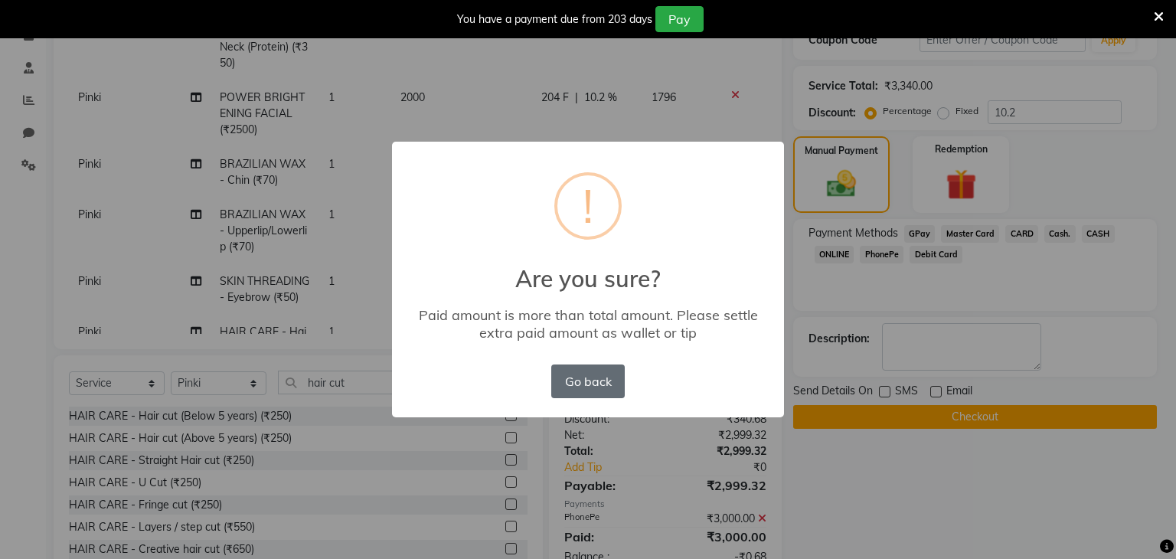
click at [577, 395] on button "Go back" at bounding box center [588, 382] width 74 height 34
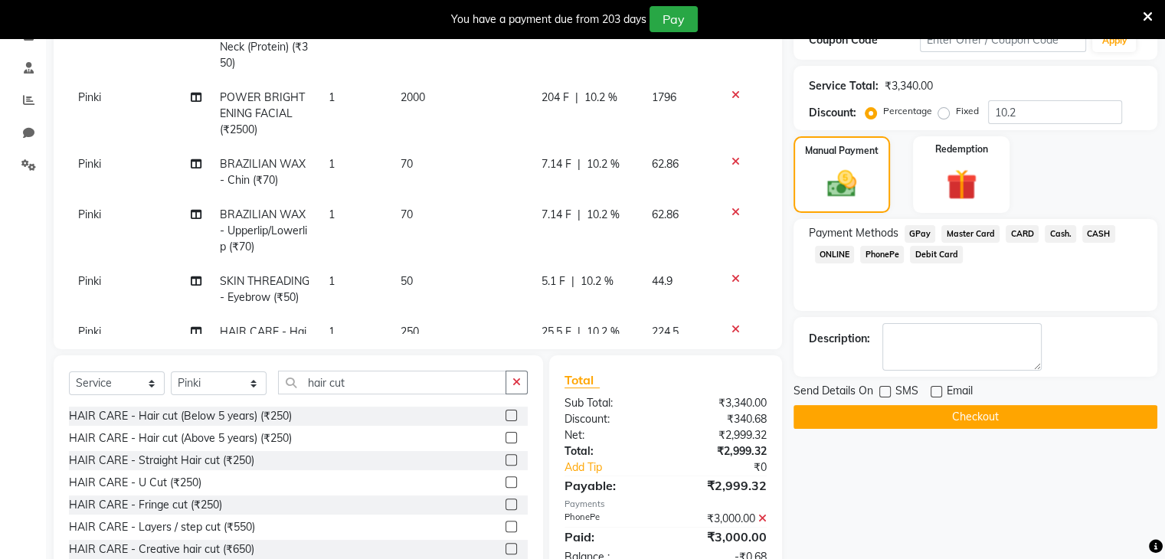
scroll to position [335, 0]
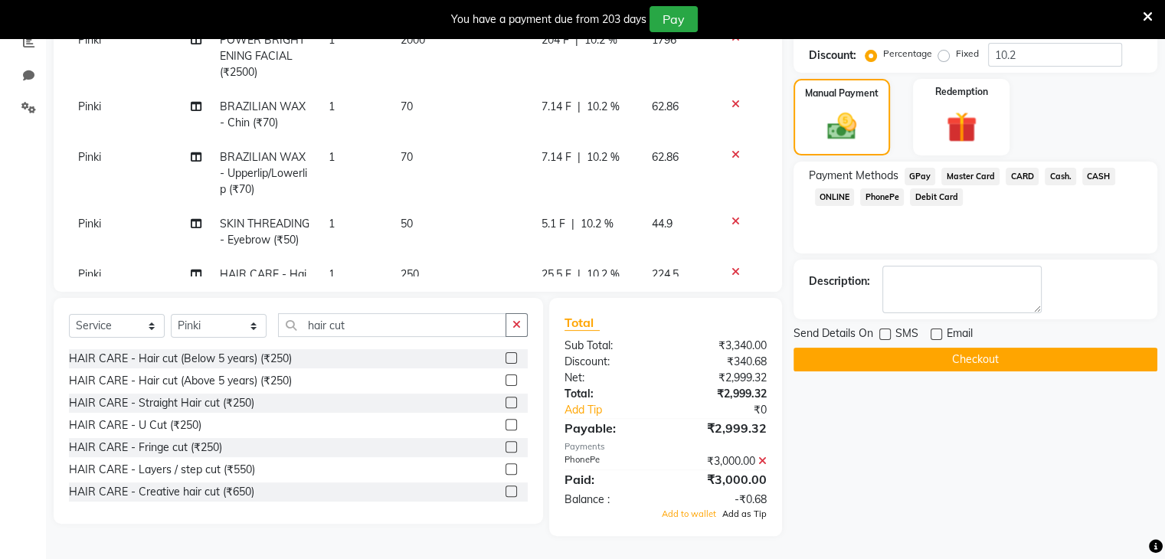
click at [747, 512] on span "Add as Tip" at bounding box center [744, 513] width 44 height 11
click at [959, 355] on button "Checkout" at bounding box center [975, 360] width 364 height 24
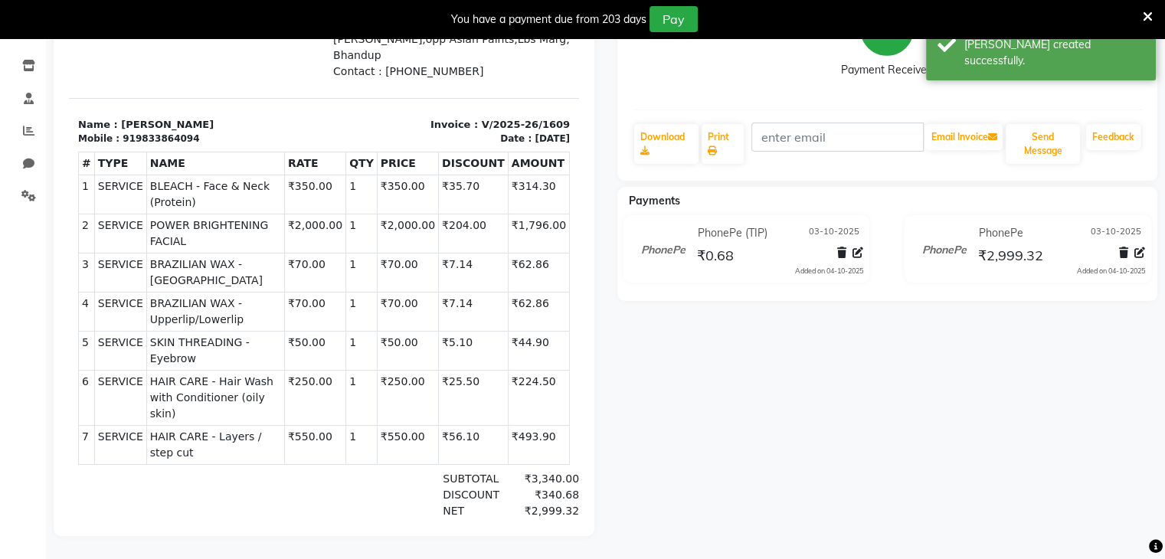
select select "service"
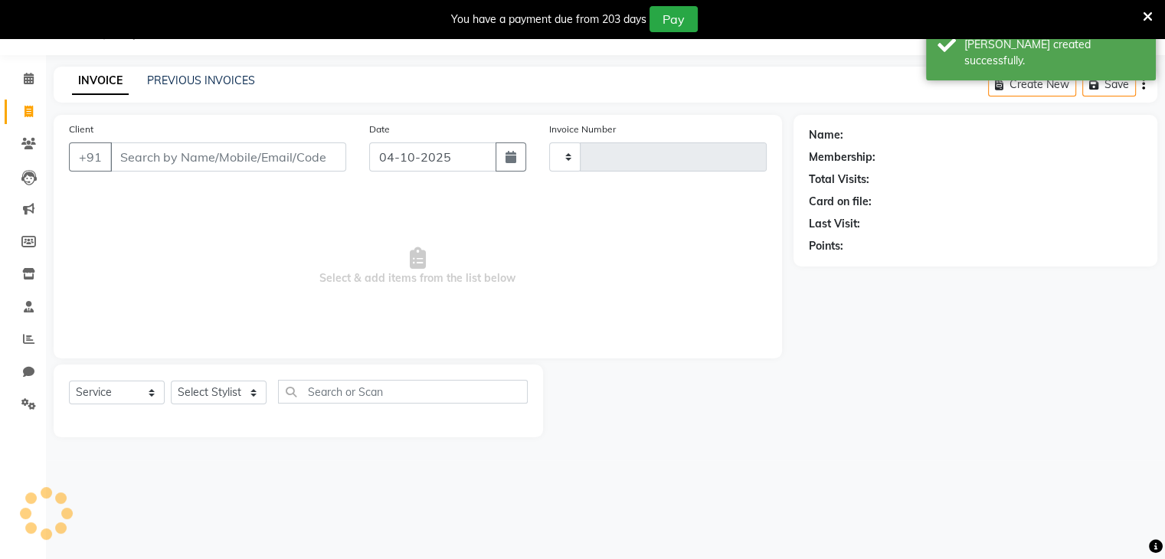
scroll to position [38, 0]
type input "1610"
select select "7828"
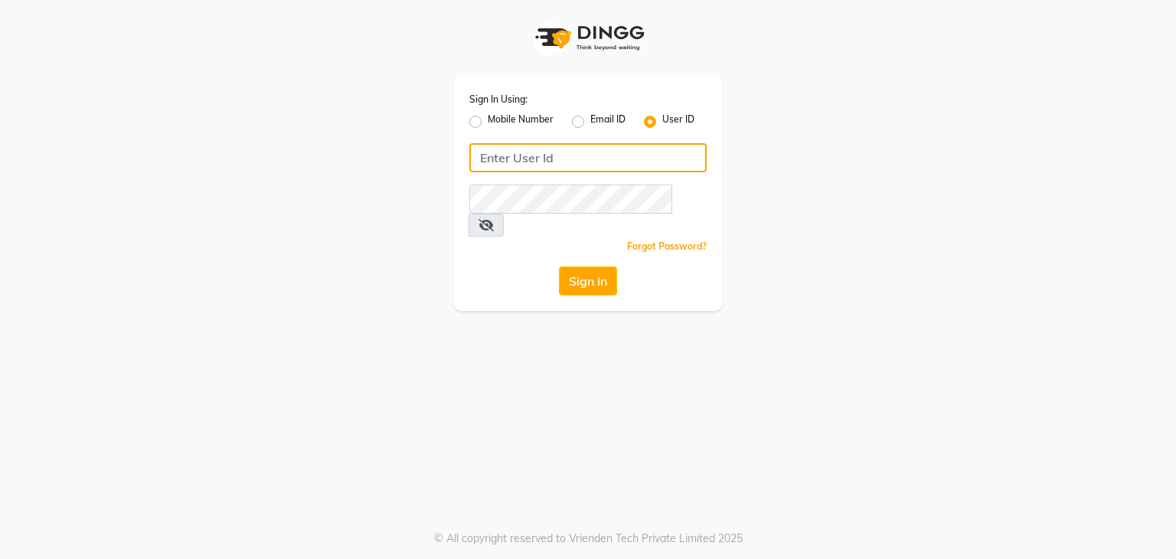
click at [480, 154] on input "Username" at bounding box center [587, 157] width 237 height 29
type input "uma@123"
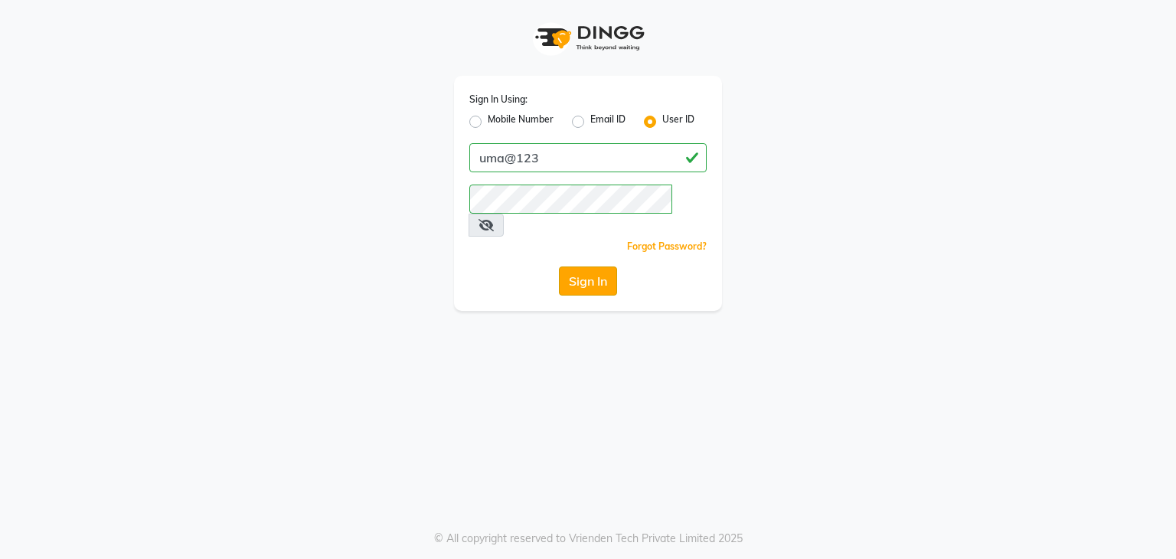
click at [577, 267] on button "Sign In" at bounding box center [588, 281] width 58 height 29
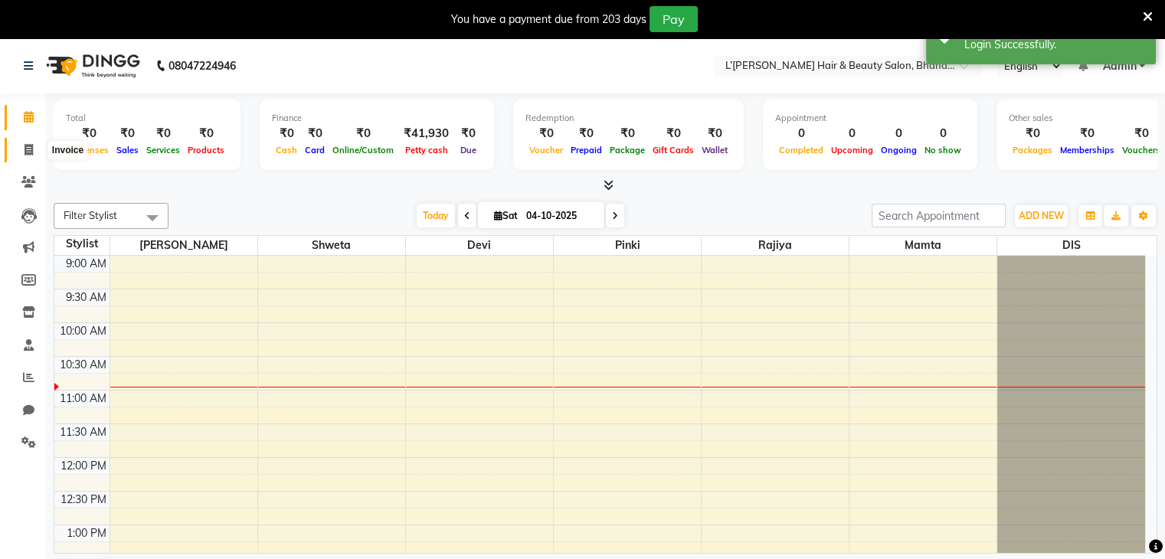
click at [27, 151] on icon at bounding box center [29, 149] width 8 height 11
select select "7828"
select select "service"
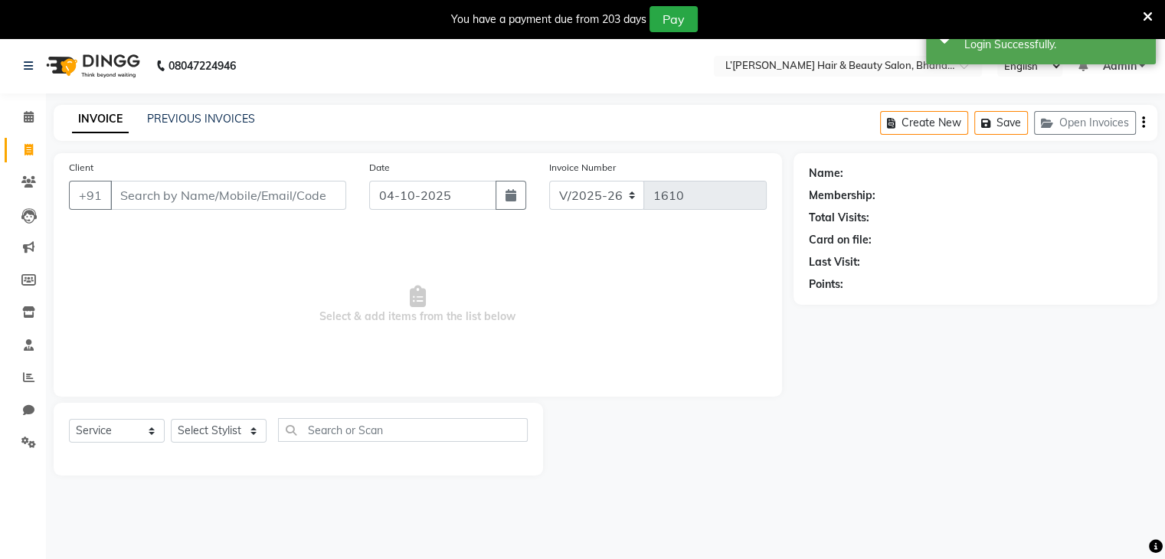
click at [139, 205] on input "Client" at bounding box center [228, 195] width 236 height 29
click at [119, 196] on input "Client" at bounding box center [228, 195] width 236 height 29
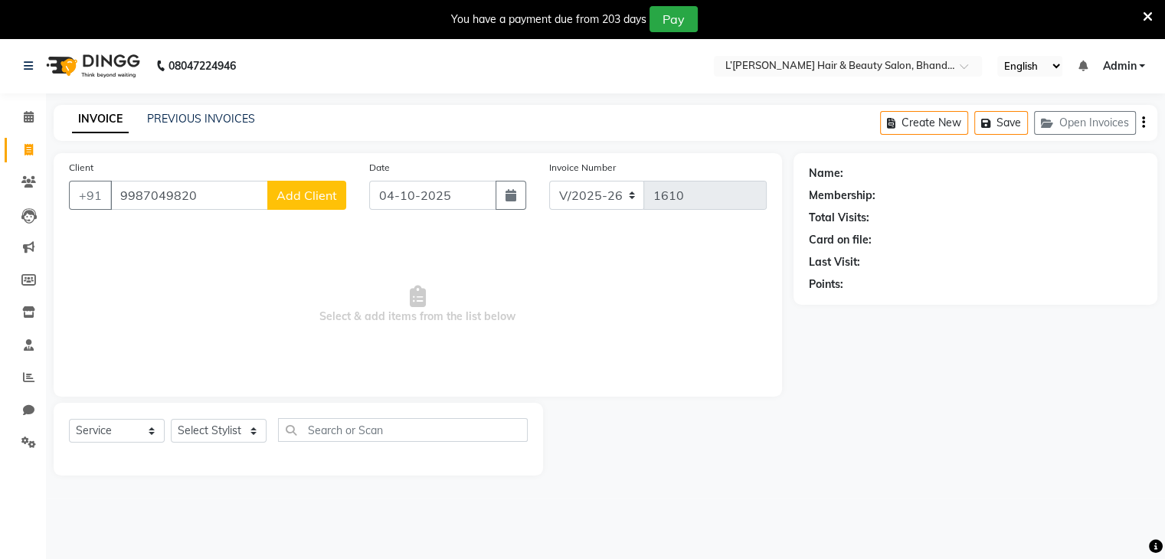
type input "9987049820"
click at [293, 201] on span "Add Client" at bounding box center [306, 195] width 60 height 15
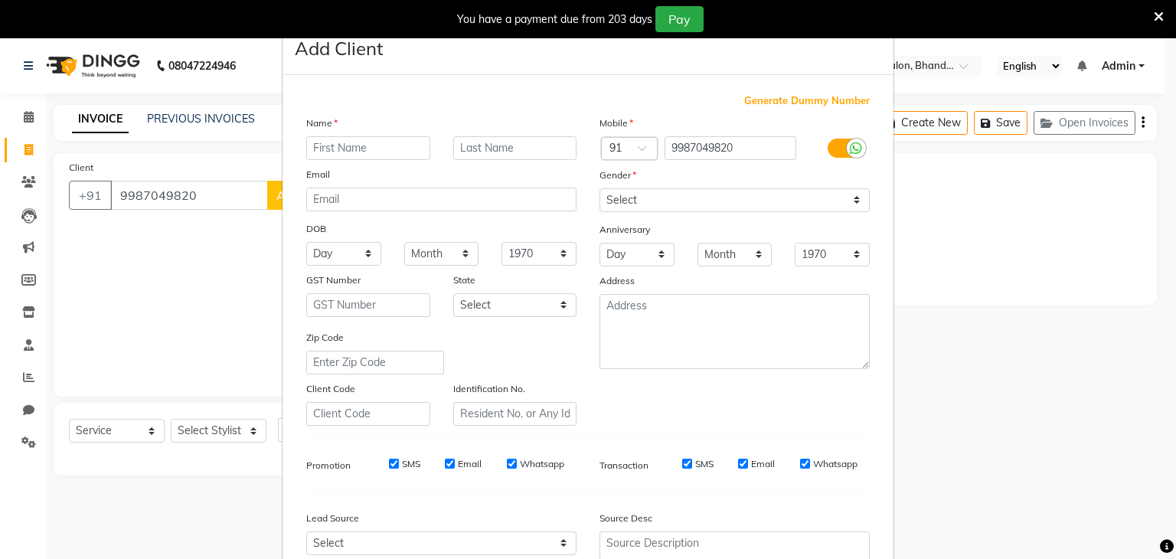
click at [311, 152] on input "text" at bounding box center [368, 148] width 124 height 24
click at [309, 149] on input "text" at bounding box center [368, 148] width 124 height 24
type input "d"
type input "DEVAYNI"
click at [619, 201] on select "Select [DEMOGRAPHIC_DATA] [DEMOGRAPHIC_DATA] Other Prefer Not To Say" at bounding box center [735, 200] width 270 height 24
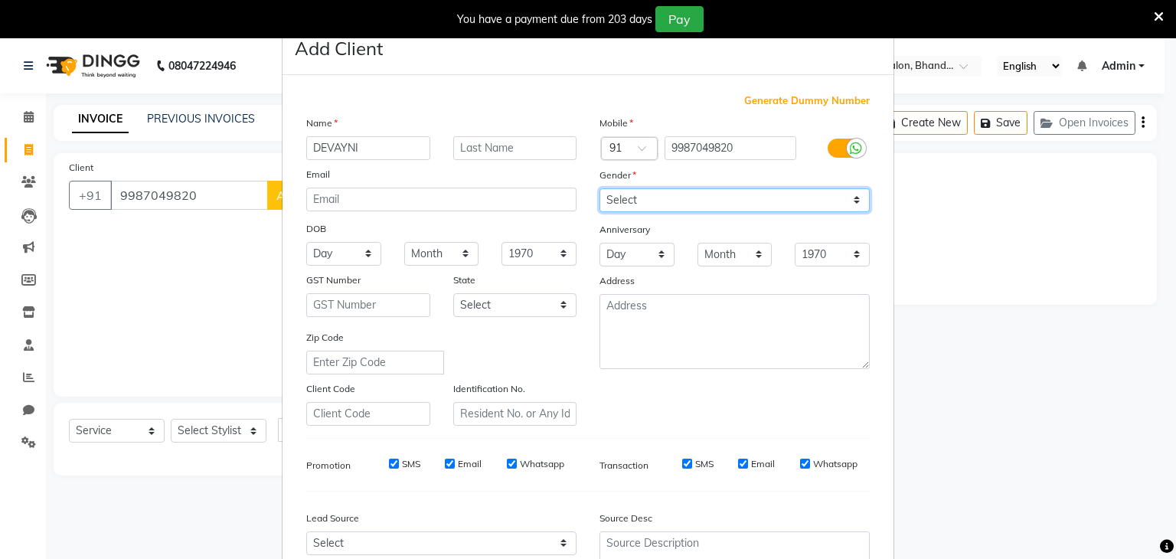
select select "[DEMOGRAPHIC_DATA]"
click at [600, 189] on select "Select [DEMOGRAPHIC_DATA] [DEMOGRAPHIC_DATA] Other Prefer Not To Say" at bounding box center [735, 200] width 270 height 24
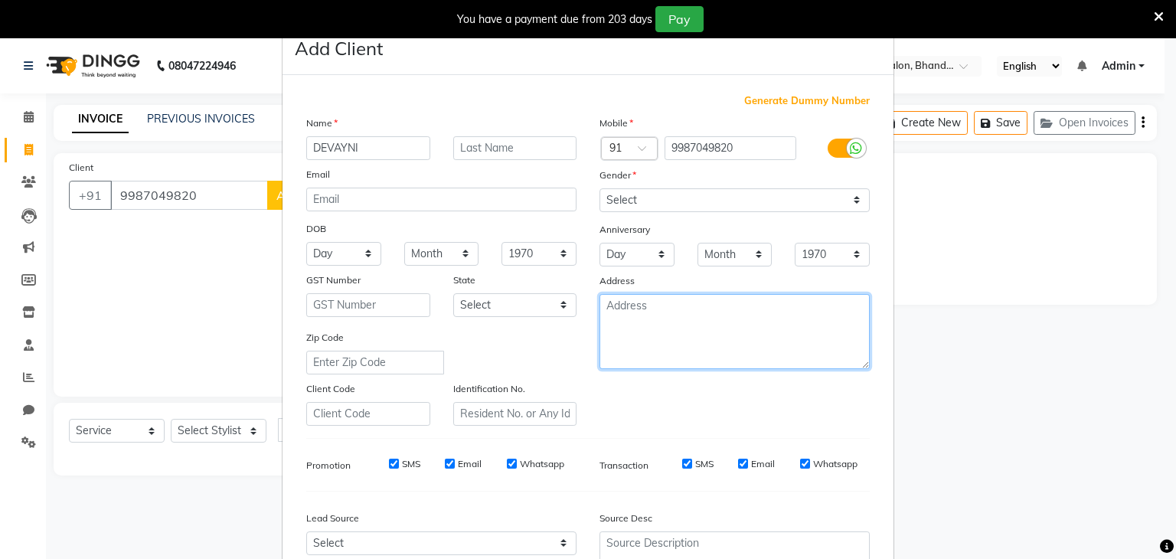
click at [600, 331] on textarea at bounding box center [735, 331] width 270 height 75
type textarea "[PERSON_NAME] RESIDENCY"
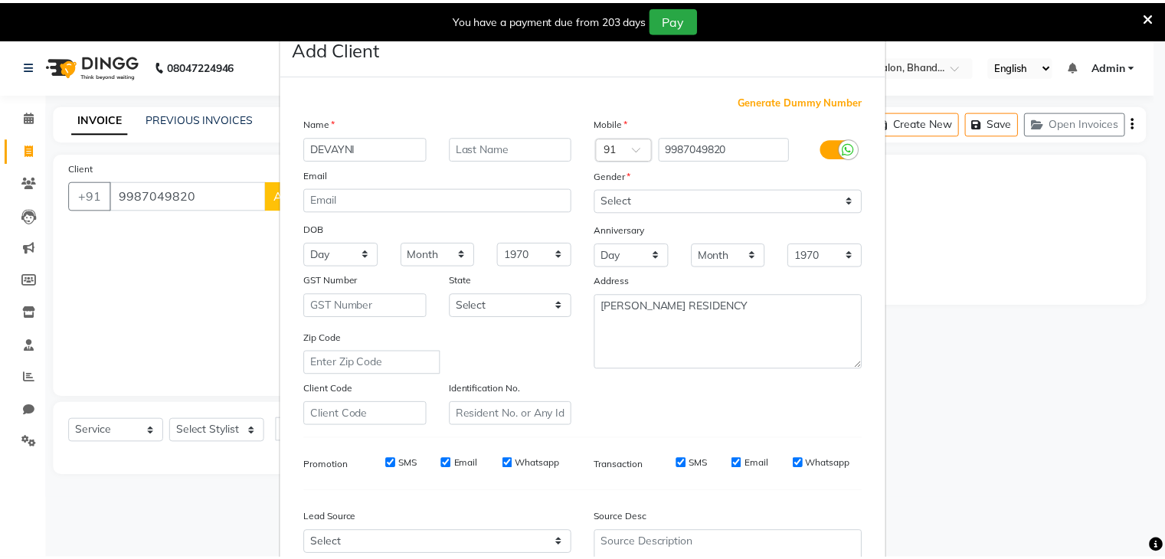
scroll to position [155, 0]
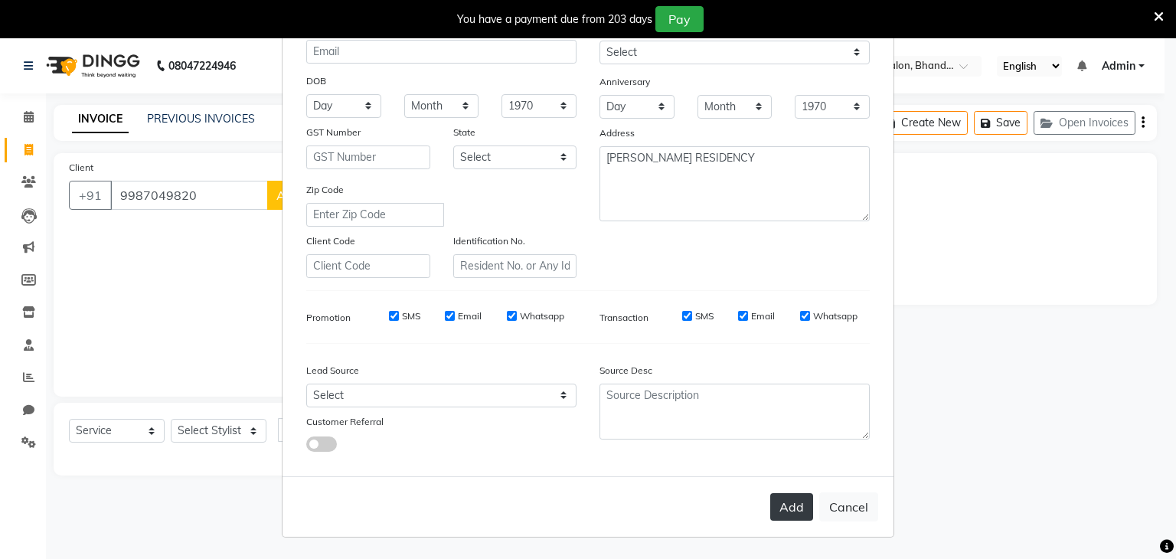
click at [800, 503] on button "Add" at bounding box center [791, 507] width 43 height 28
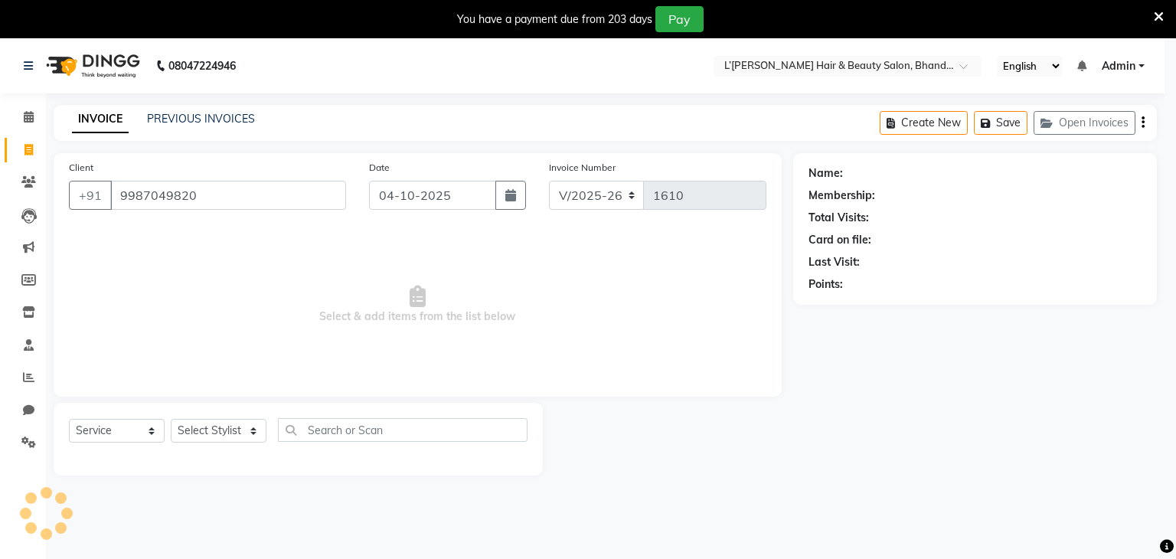
select select
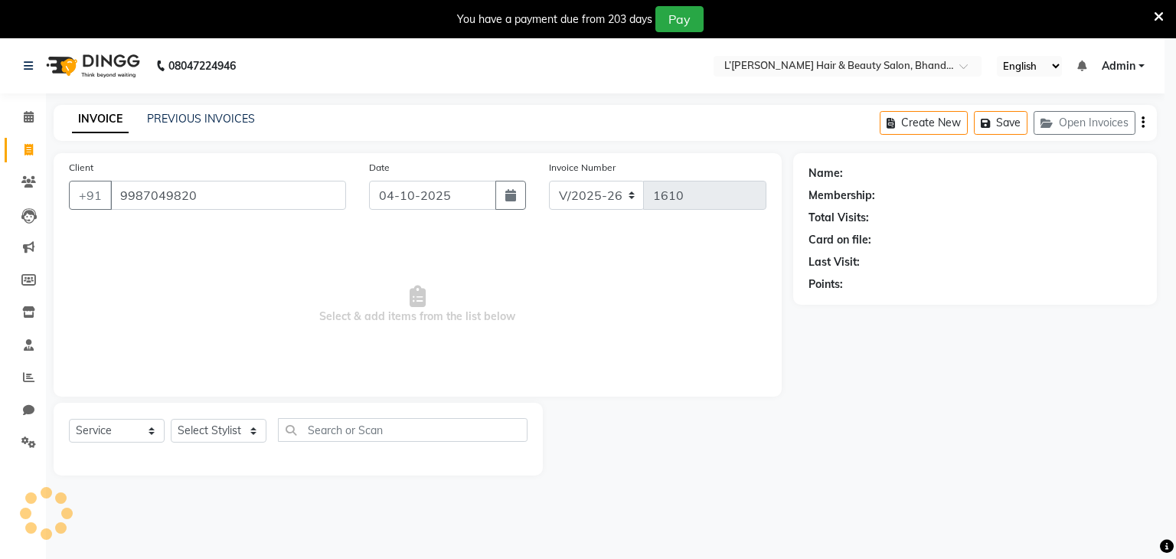
select select
checkbox input "false"
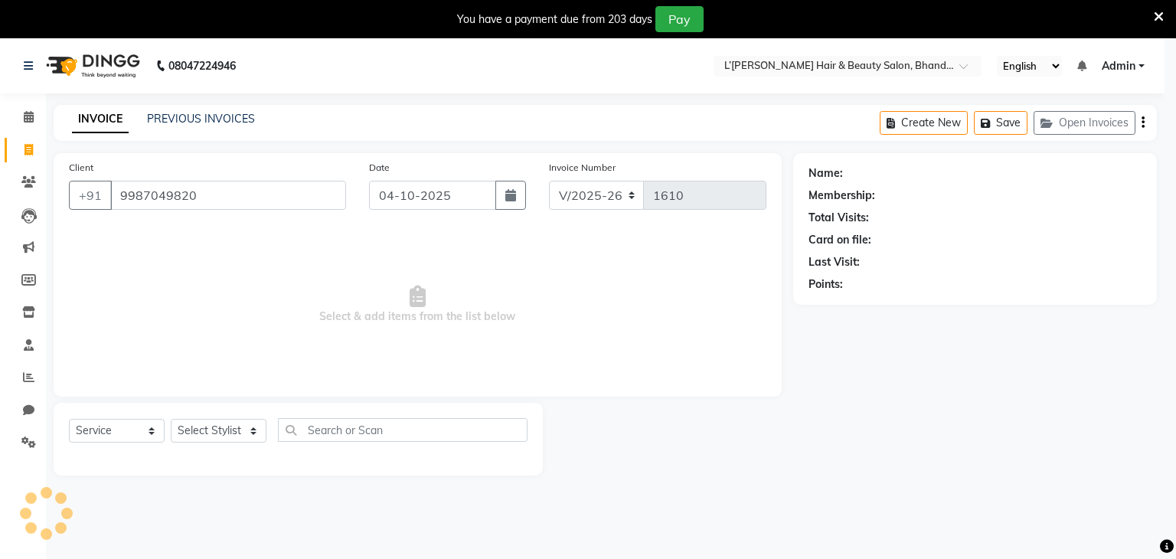
checkbox input "false"
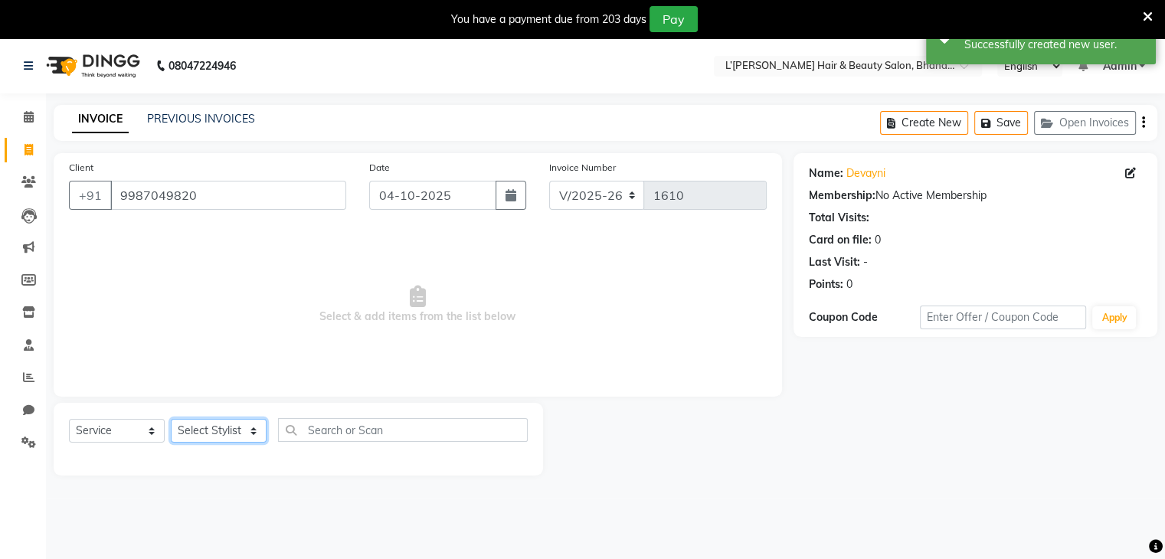
click at [207, 433] on select "Select Stylist Devi DIS Mamta Pinki [PERSON_NAME] Shweta Uma UNKNOWN [PERSON_NA…" at bounding box center [219, 431] width 96 height 24
select select "70654"
click at [171, 420] on select "Select Stylist Devi DIS Mamta Pinki [PERSON_NAME] Shweta Uma UNKNOWN [PERSON_NA…" at bounding box center [219, 431] width 96 height 24
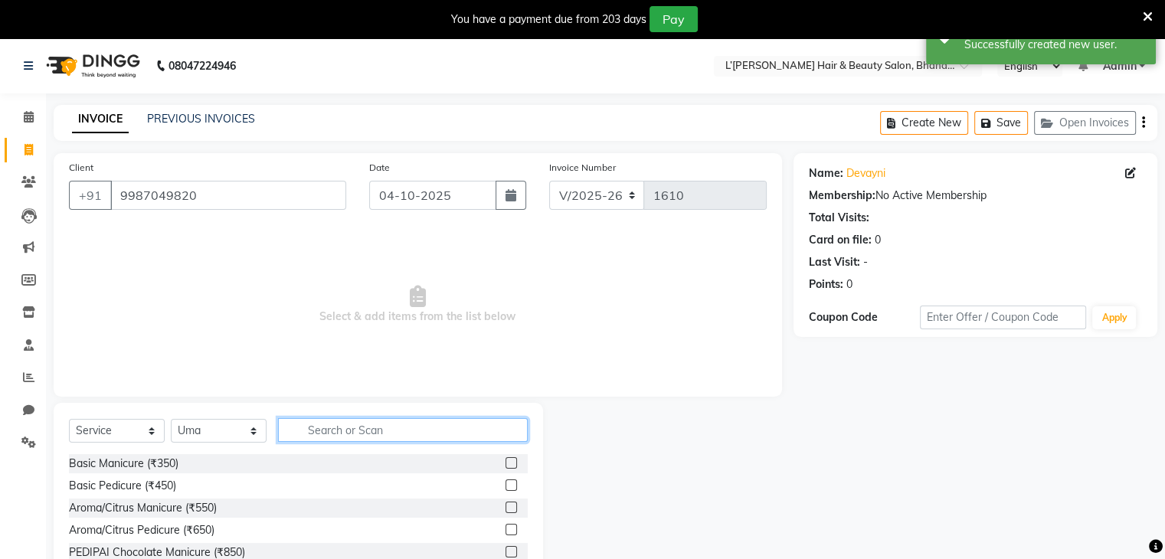
click at [312, 430] on input "text" at bounding box center [403, 430] width 250 height 24
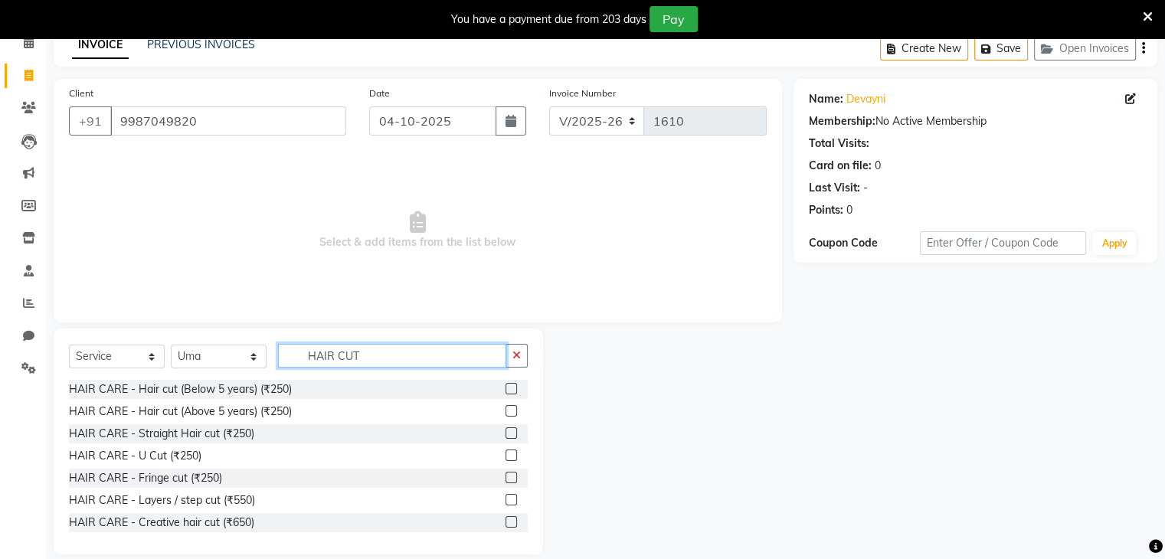
scroll to position [93, 0]
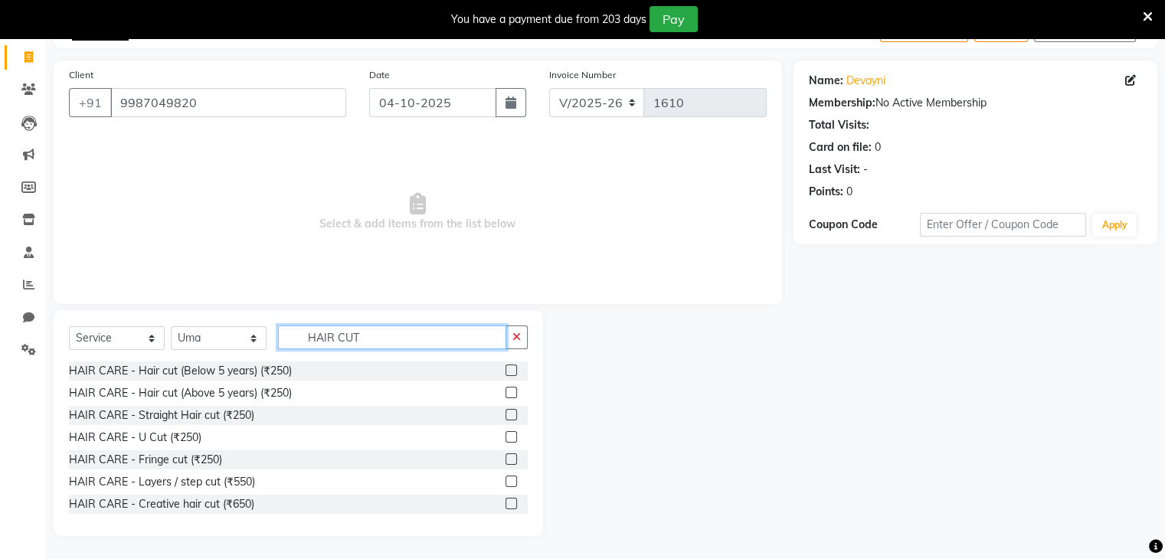
type input "HAIR CUT"
click at [505, 481] on label at bounding box center [510, 481] width 11 height 11
click at [505, 481] on input "checkbox" at bounding box center [510, 482] width 10 height 10
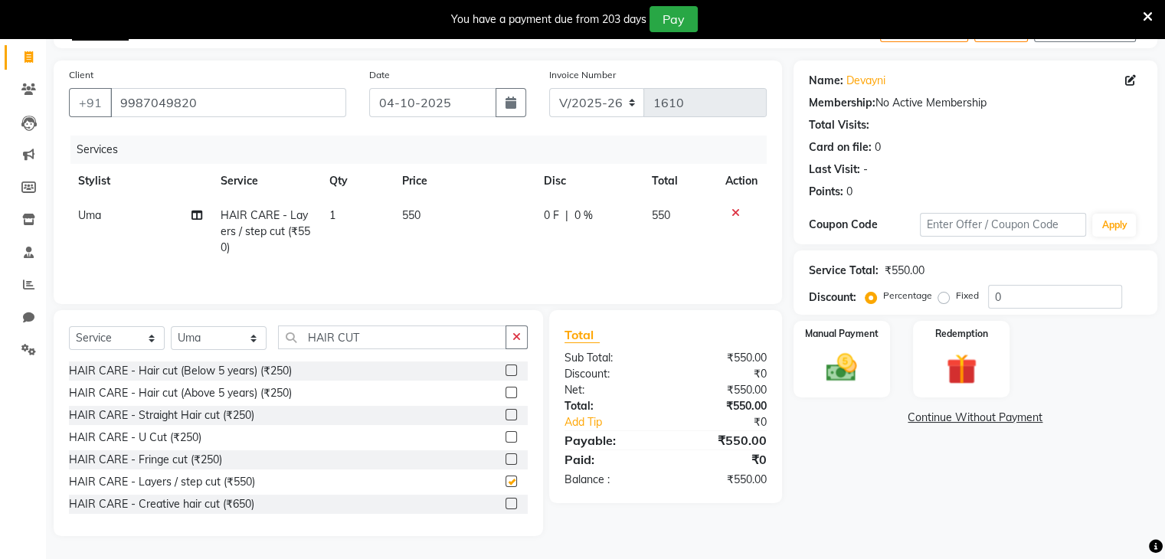
checkbox input "false"
click at [426, 210] on td "550" at bounding box center [464, 231] width 142 height 67
select select "70654"
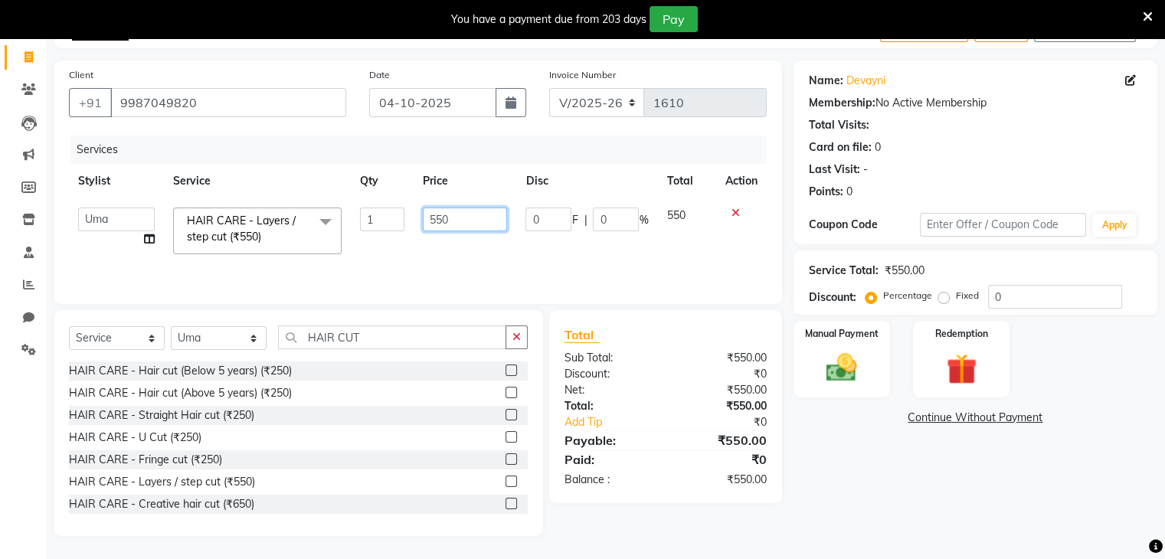
click at [463, 217] on input "550" at bounding box center [465, 220] width 84 height 24
type input "5"
type input "350"
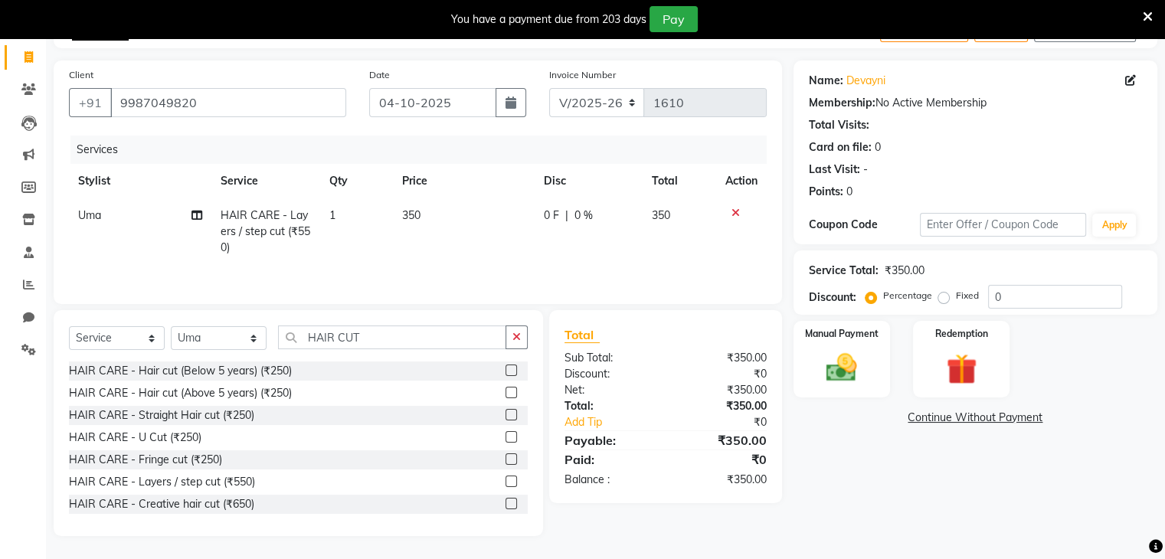
click at [977, 491] on div "Name: Devayni Membership: No Active Membership Total Visits: Card on file: 0 La…" at bounding box center [980, 298] width 375 height 476
click at [863, 371] on img at bounding box center [841, 368] width 51 height 37
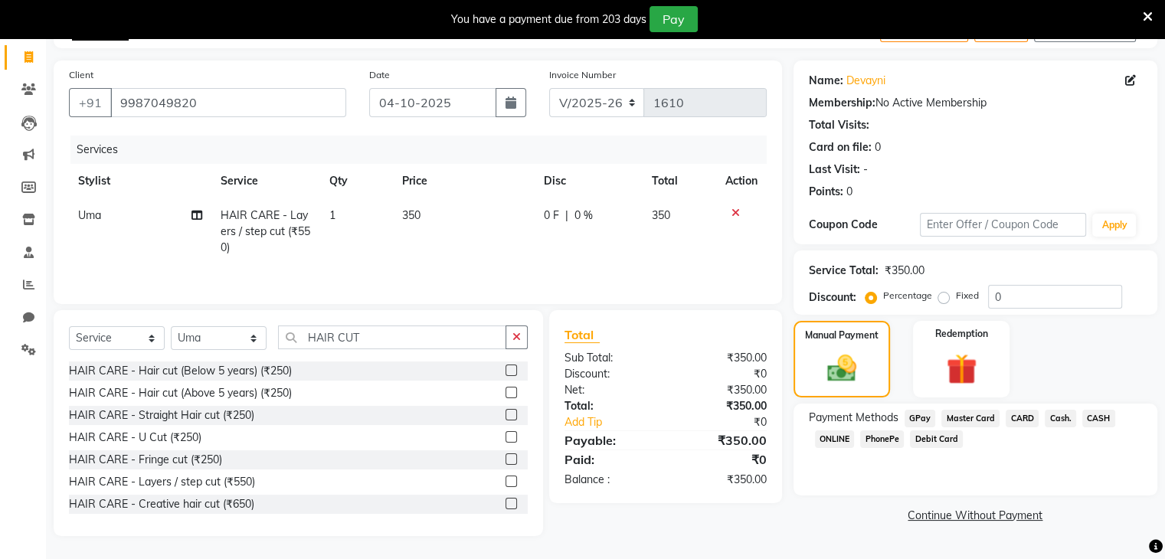
click at [881, 440] on span "PhonePe" at bounding box center [882, 439] width 44 height 18
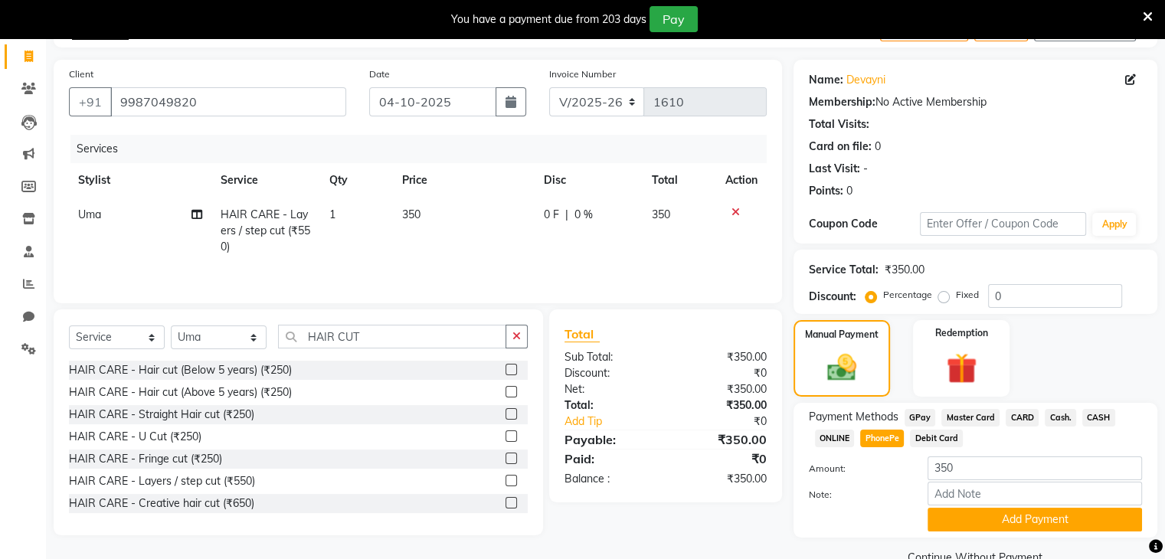
click at [1062, 418] on span "Cash." at bounding box center [1060, 418] width 31 height 18
click at [1031, 522] on button "Add Payment" at bounding box center [1034, 520] width 214 height 24
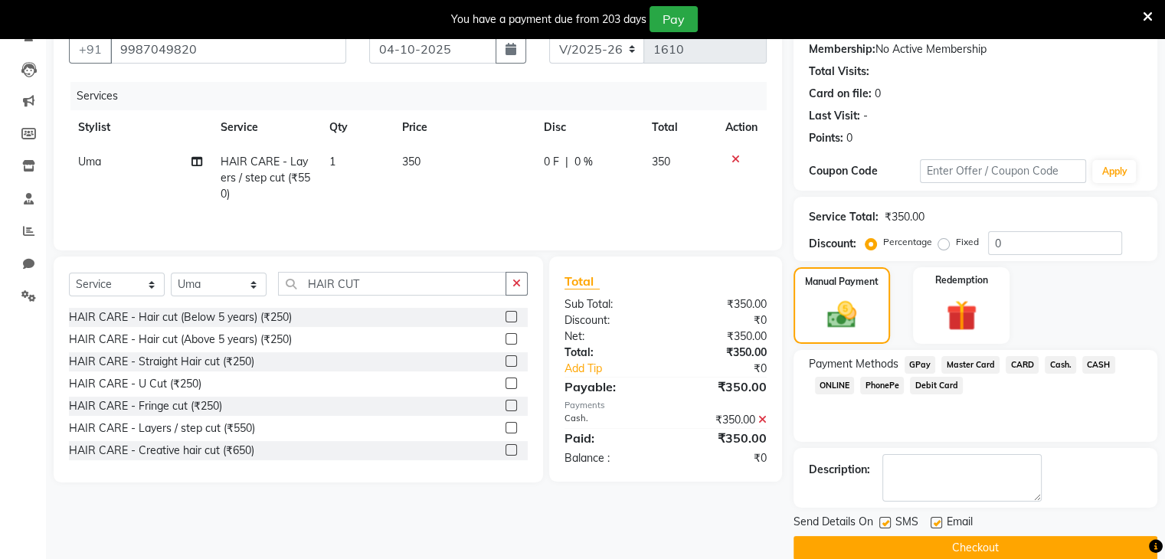
scroll to position [168, 0]
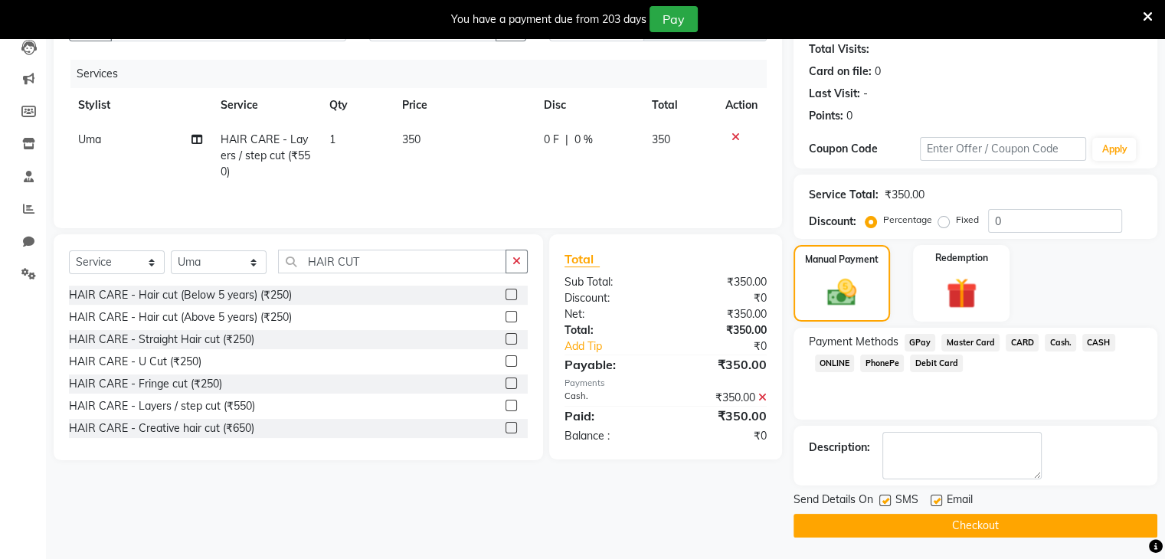
click at [935, 522] on button "Checkout" at bounding box center [975, 526] width 364 height 24
